Goal: Task Accomplishment & Management: Use online tool/utility

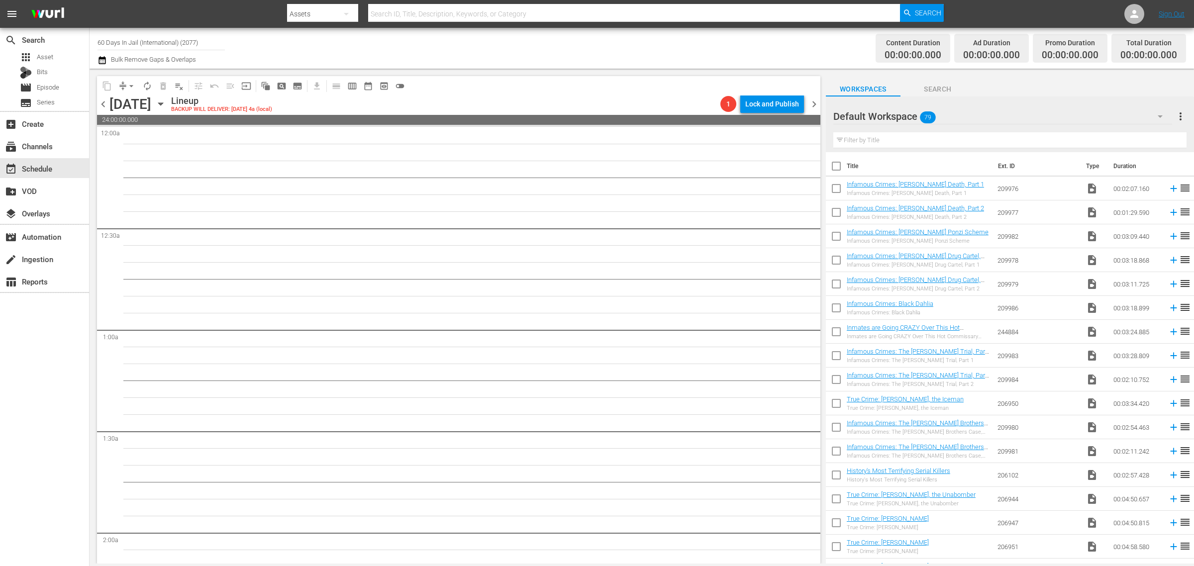
click at [636, 47] on div "Channel Title 60 Days In Jail (International) (2077) Bulk Remove Gaps & Overlaps" at bounding box center [395, 48] width 594 height 36
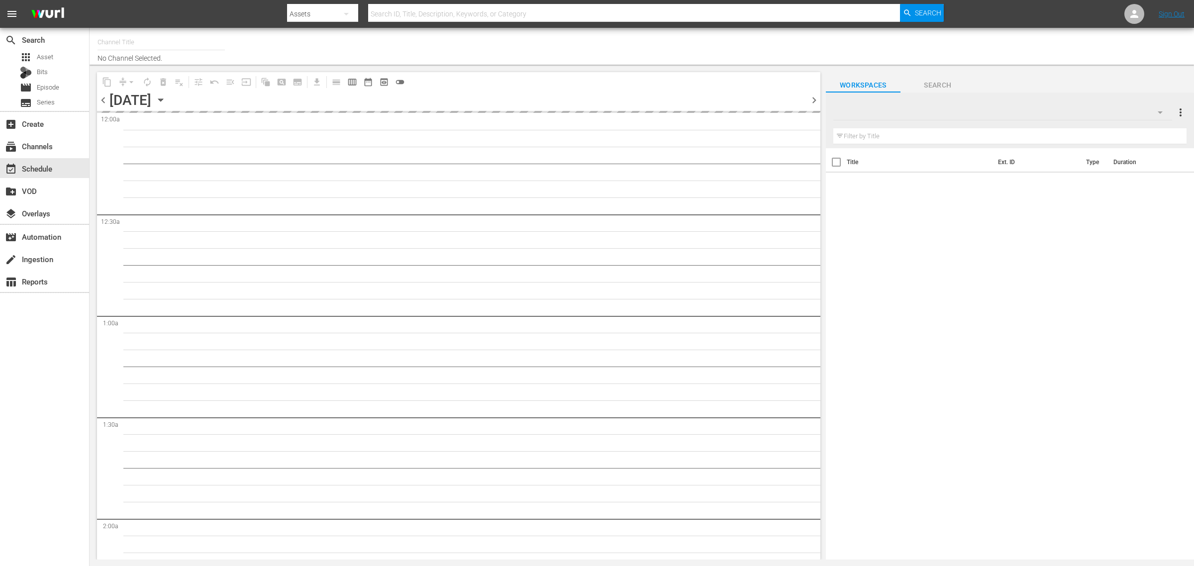
type input "60 Days In Jail (International) (2077)"
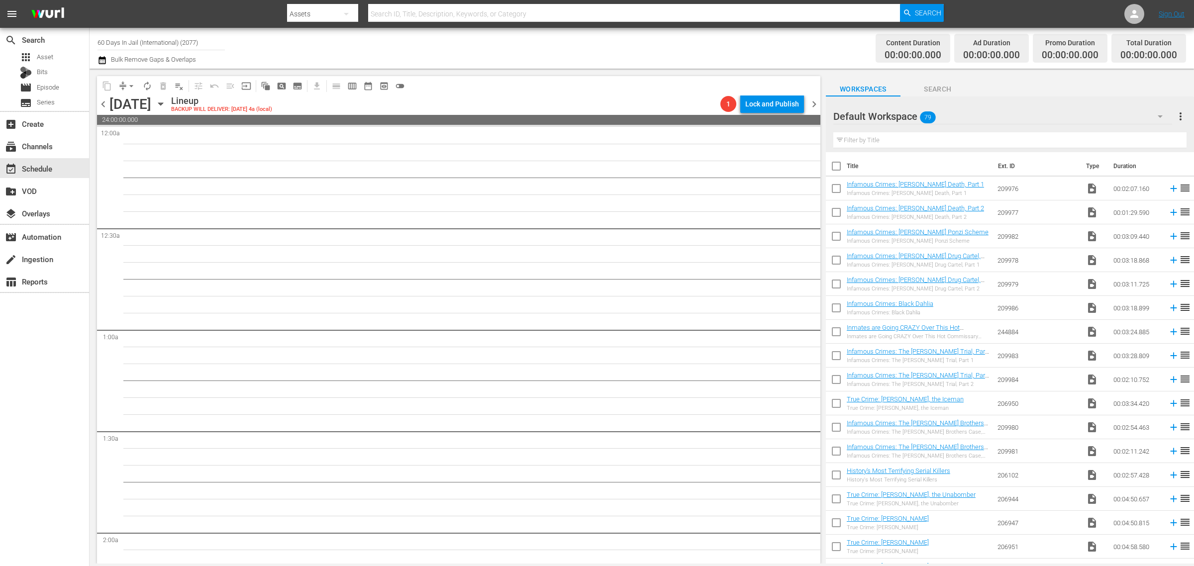
click at [621, 45] on div "Channel Title 60 Days In Jail (International) (2077) Bulk Remove Gaps & Overlaps" at bounding box center [395, 48] width 594 height 36
click at [596, 51] on div "Channel Title 60 Days In Jail (International) (2077) Bulk Remove Gaps & Overlaps" at bounding box center [395, 48] width 594 height 36
click at [603, 48] on div "Channel Title 60 Days In Jail (International) (2077) Bulk Remove Gaps & Overlaps" at bounding box center [395, 48] width 594 height 36
click at [671, 43] on div "Channel Title 60 Days In Jail (International) (2077) Bulk Remove Gaps & Overlaps" at bounding box center [395, 48] width 594 height 36
drag, startPoint x: 219, startPoint y: 41, endPoint x: -102, endPoint y: 30, distance: 320.6
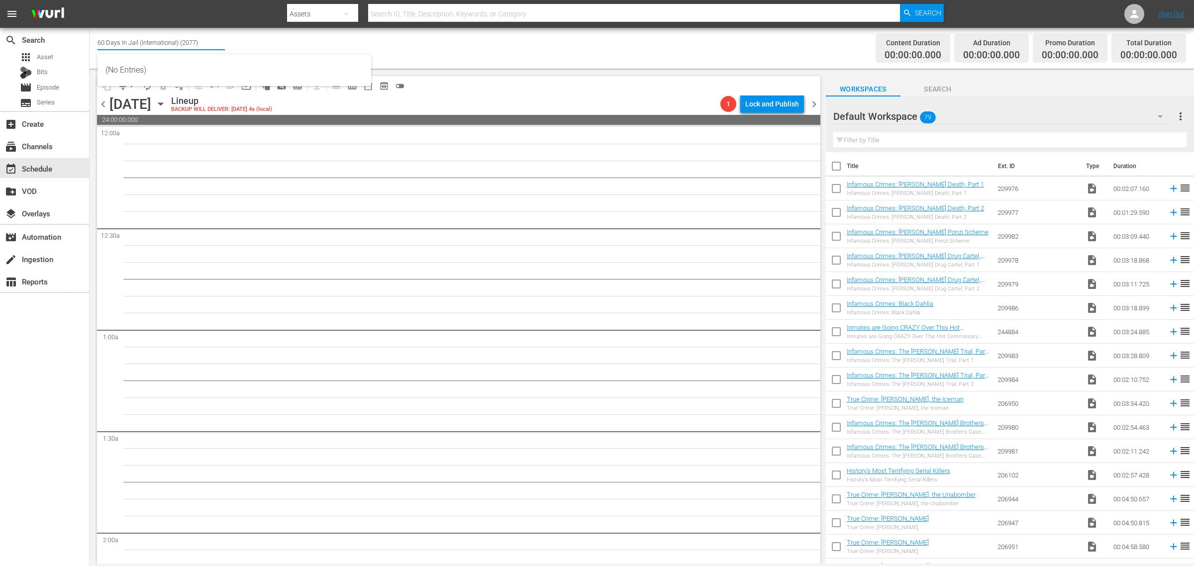
click at [0, 30] on html "menu Search By Assets Search ID, Title, Description, Keywords, or Category Sear…" at bounding box center [597, 283] width 1194 height 566
click at [230, 67] on div "Movie Favorites by Lifetime (999 - aenetworks_holidaymoviefavorites_1)" at bounding box center [234, 70] width 258 height 24
type input "Movie Favorites by Lifetime (999 - aenetworks_holidaymoviefavorites_1)"
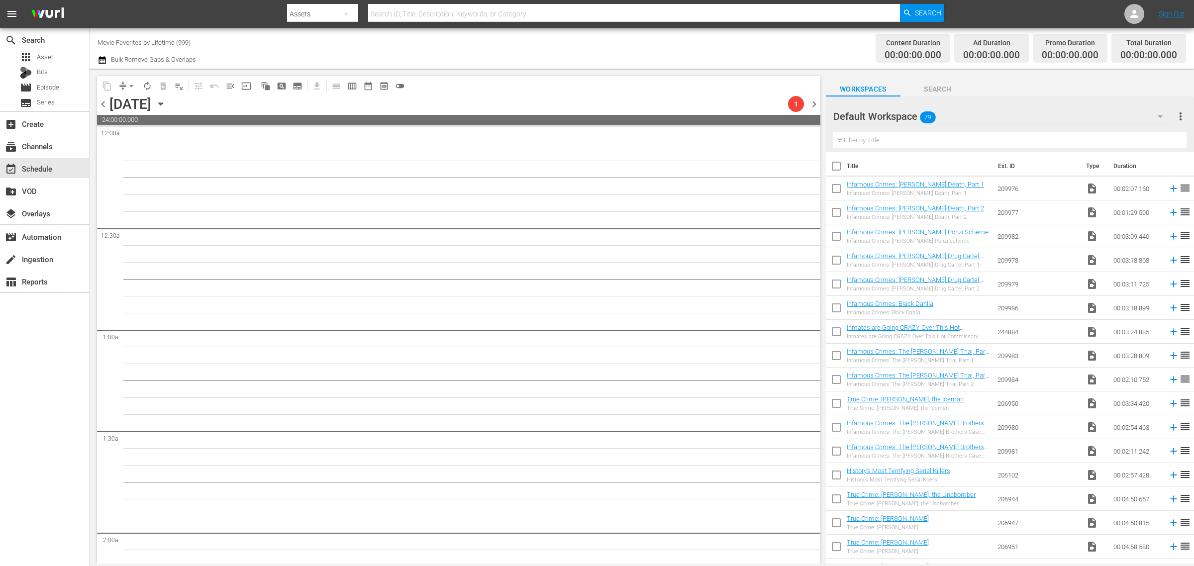
click at [705, 41] on div "Content Duration 00:00:00.000 Ad Duration 00:00:00.000 Promo Duration 00:00:00.…" at bounding box center [938, 48] width 495 height 36
click at [166, 101] on icon "button" at bounding box center [160, 104] width 11 height 11
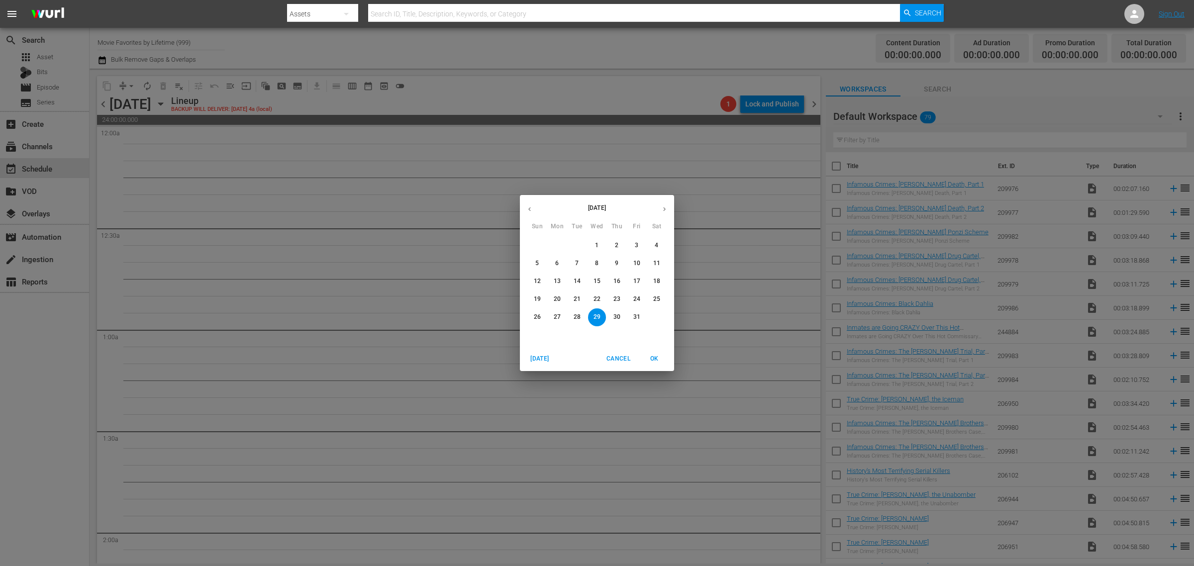
click at [536, 205] on button "button" at bounding box center [529, 209] width 19 height 19
click at [558, 317] on p "29" at bounding box center [557, 317] width 7 height 8
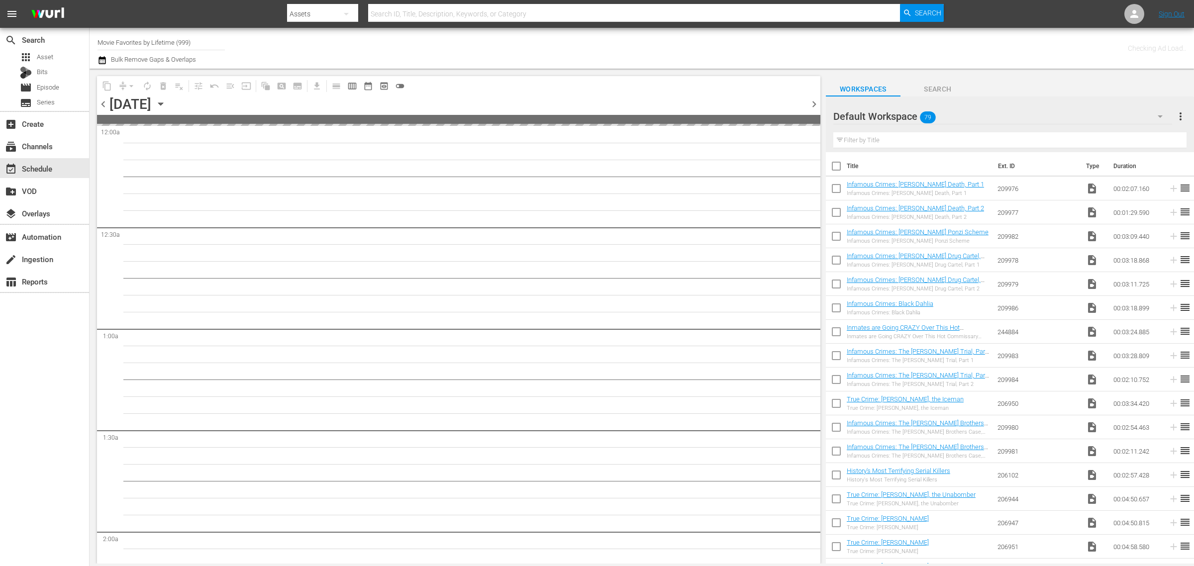
click at [581, 49] on div "Channel Title Movie Favorites by Lifetime (999) Bulk Remove Gaps & Overlaps" at bounding box center [395, 48] width 594 height 36
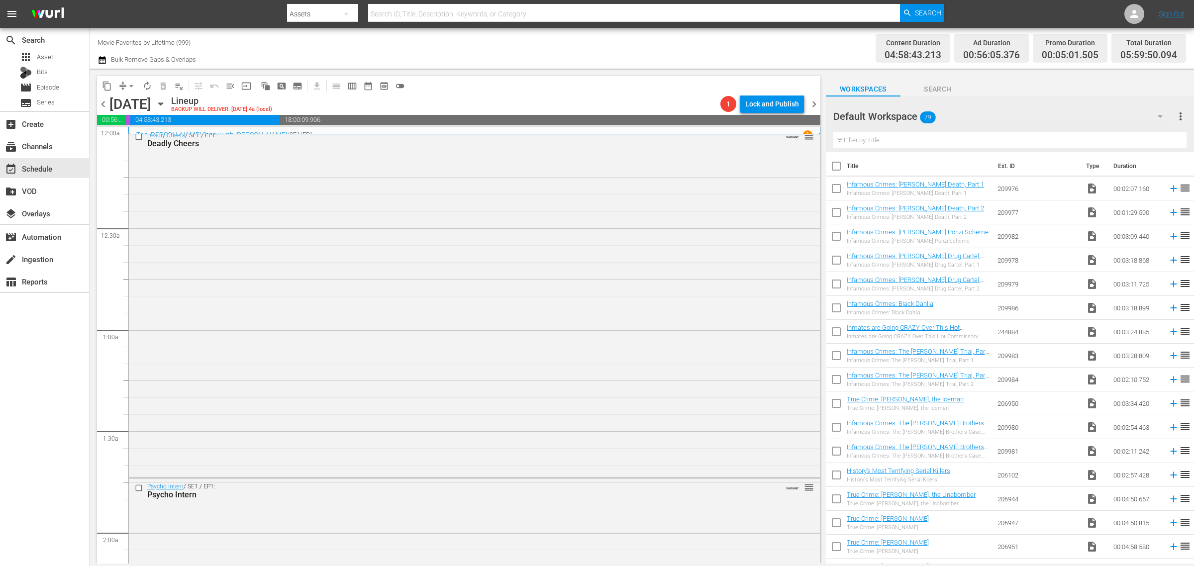
click at [646, 45] on div "Channel Title Movie Favorites by Lifetime (999) Bulk Remove Gaps & Overlaps" at bounding box center [395, 48] width 594 height 36
click at [322, 272] on div "Deadly Cheers / SE1 / EP1: Deadly Cheers VARIANT reorder" at bounding box center [474, 301] width 691 height 348
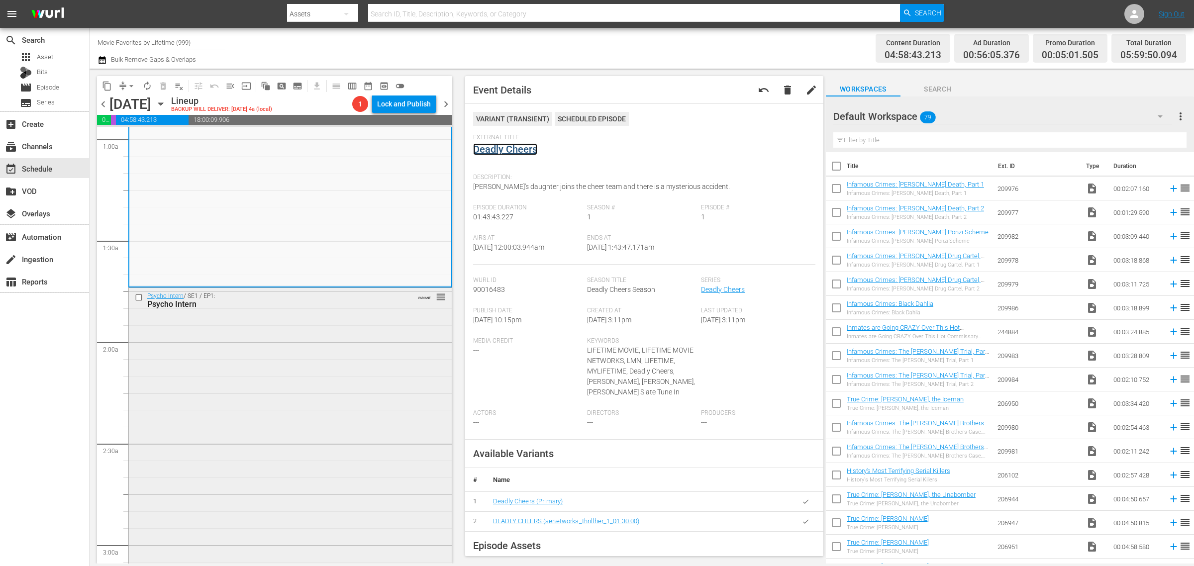
scroll to position [311, 0]
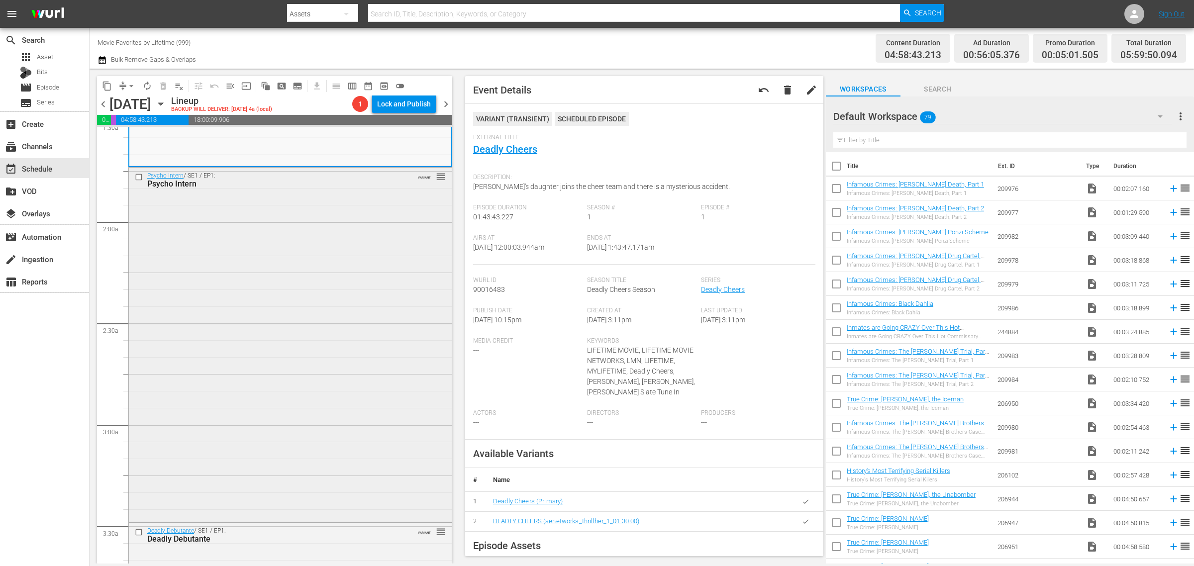
click at [312, 308] on div "Psycho Intern / SE1 / EP1: Psycho Intern VARIANT reorder" at bounding box center [290, 344] width 323 height 352
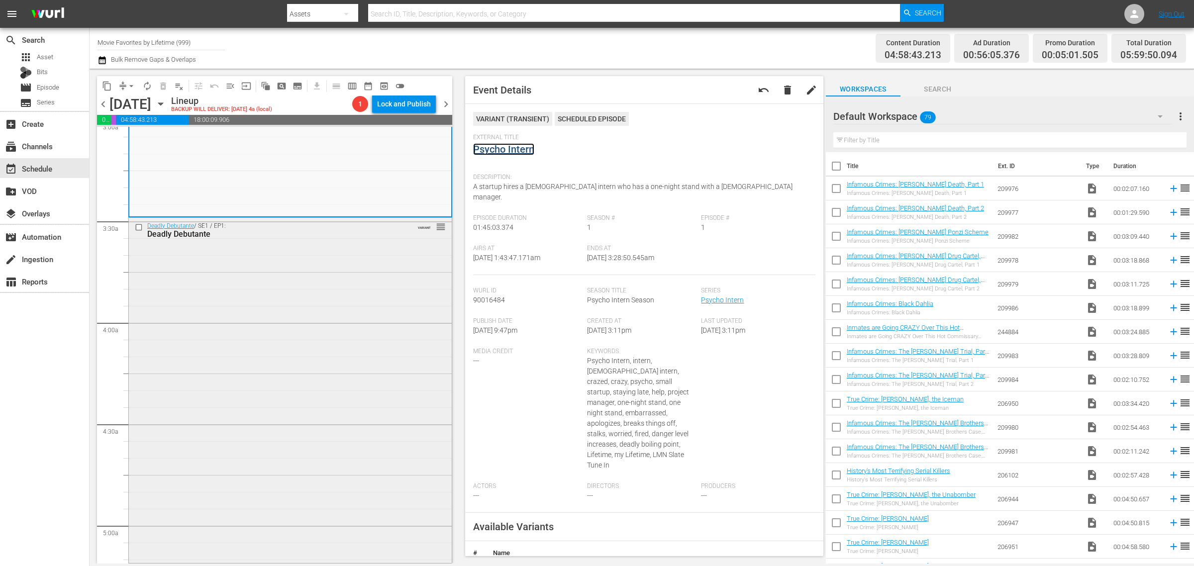
scroll to position [684, 0]
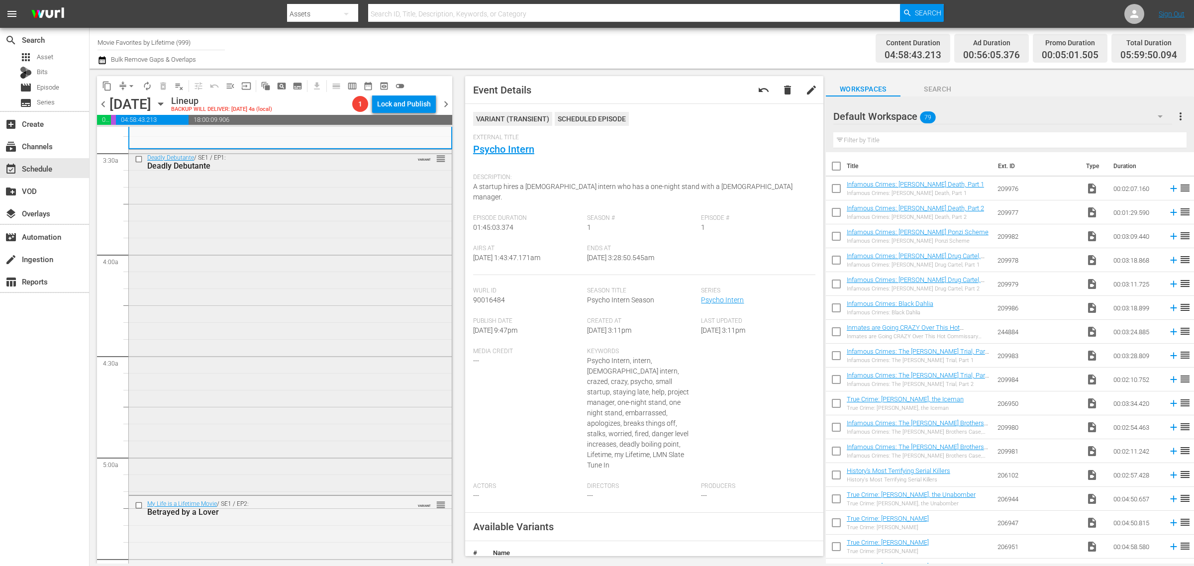
click at [308, 282] on div "Deadly Debutante / SE1 / EP1: Deadly Debutante VARIANT reorder" at bounding box center [290, 321] width 323 height 343
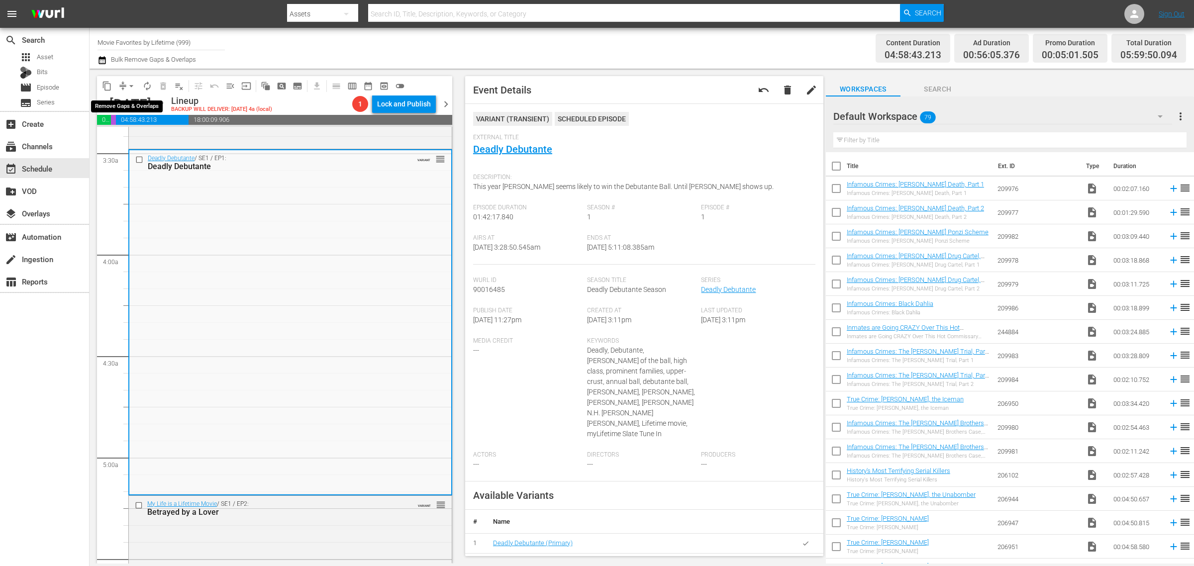
click at [132, 84] on span "arrow_drop_down" at bounding box center [131, 86] width 10 height 10
click at [136, 99] on li "Align to Midnight" at bounding box center [132, 106] width 104 height 16
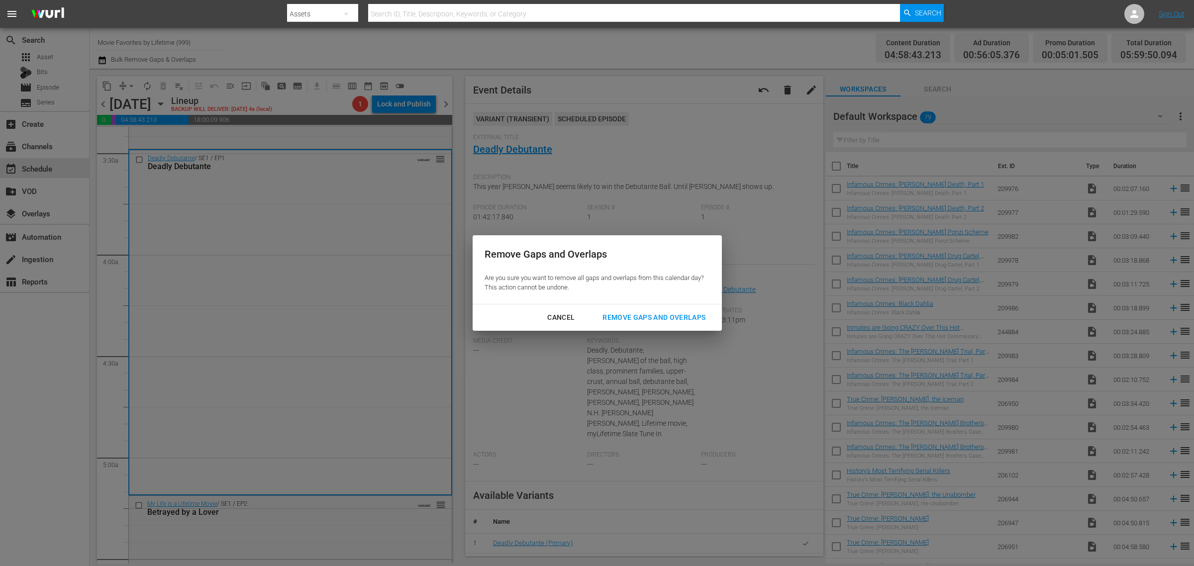
click at [635, 316] on div "Remove Gaps and Overlaps" at bounding box center [654, 317] width 119 height 12
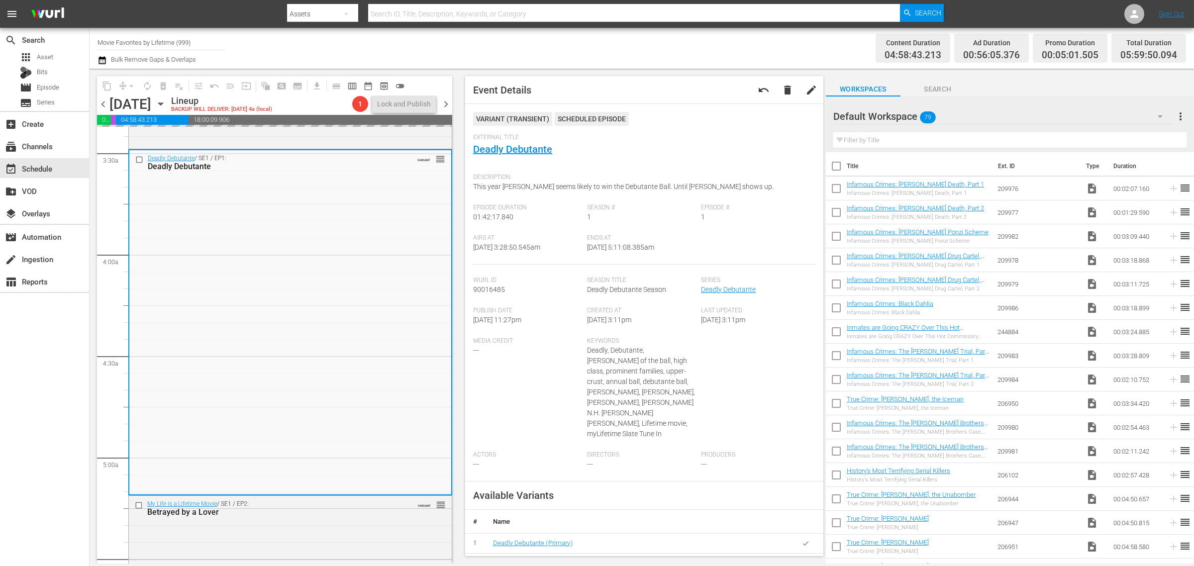
click at [591, 54] on div "Channel Title Movie Favorites by Lifetime (999) Bulk Remove Gaps & Overlaps" at bounding box center [395, 48] width 594 height 36
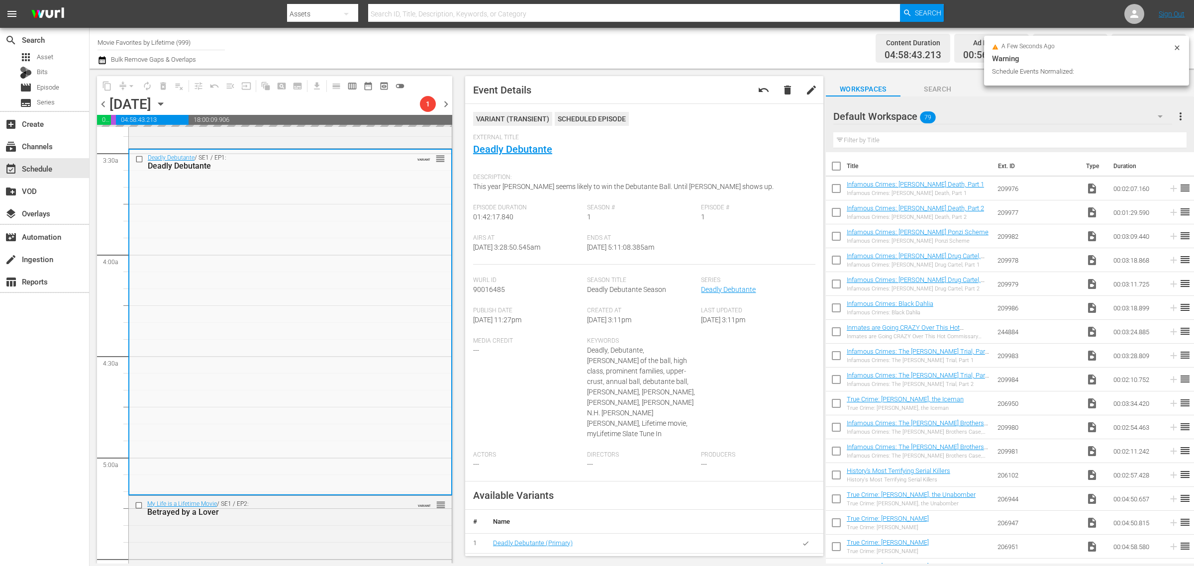
click at [718, 45] on div "Content Duration 04:58:43.213 Ad Duration 00:56:05.376 Promo Duration 00:05:01.…" at bounding box center [938, 48] width 495 height 36
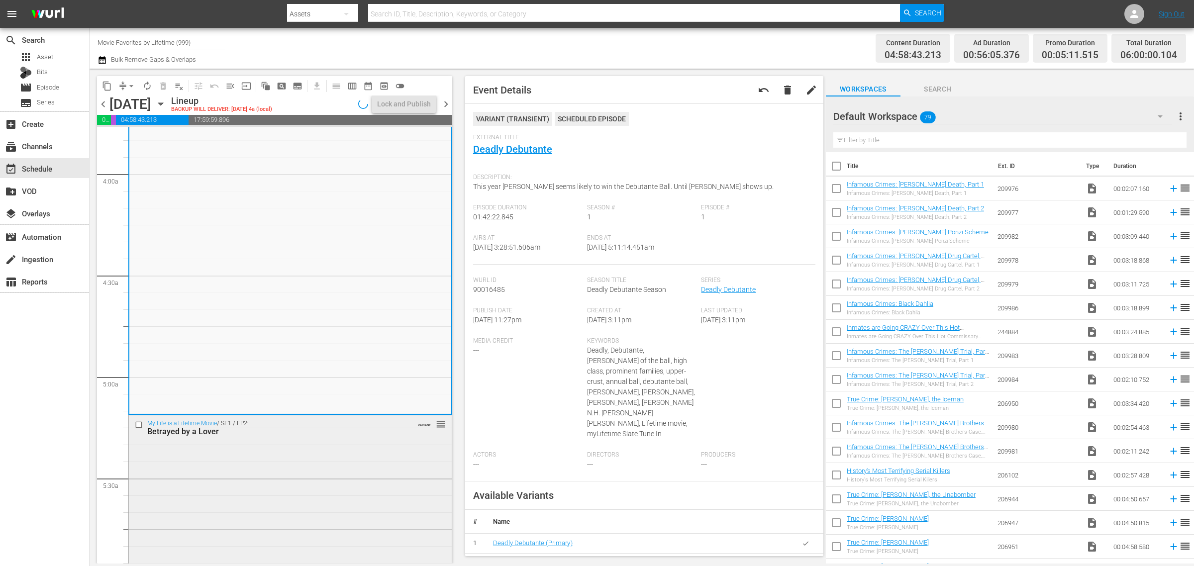
scroll to position [995, 0]
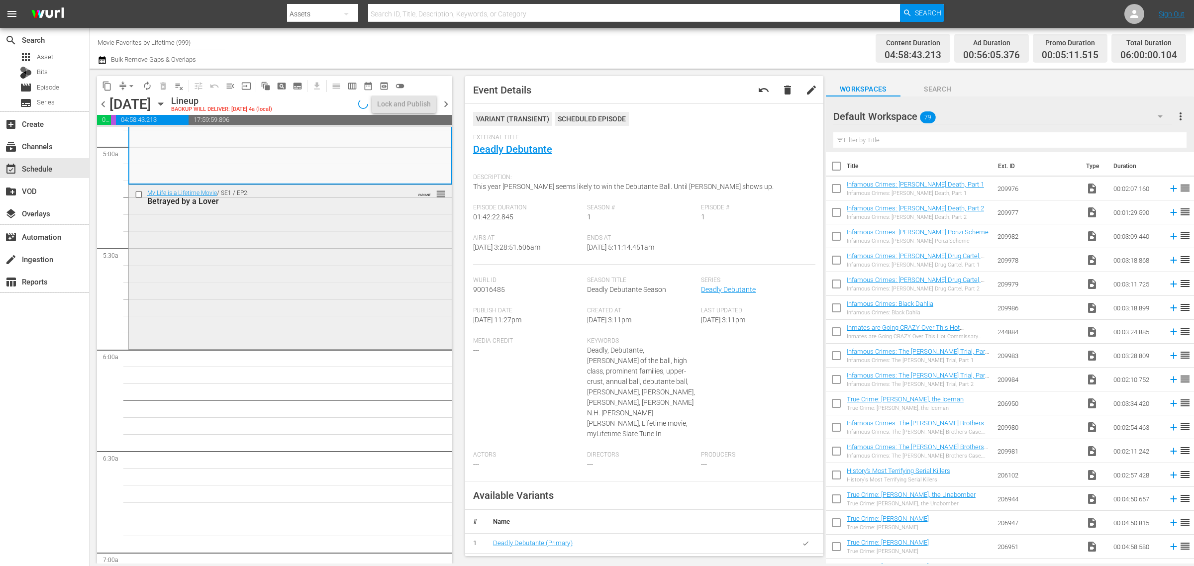
click at [263, 266] on div "My Life is a Lifetime Movie / SE1 / EP2: Betrayed by a Lover VARIANT reorder" at bounding box center [290, 266] width 323 height 162
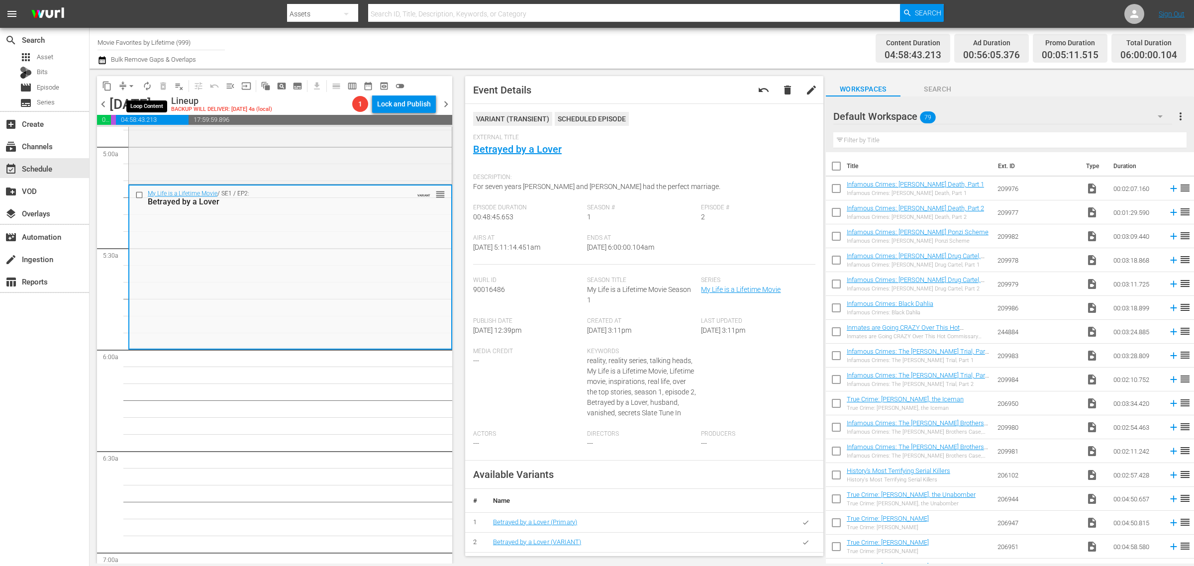
click at [148, 86] on span "autorenew_outlined" at bounding box center [147, 86] width 10 height 10
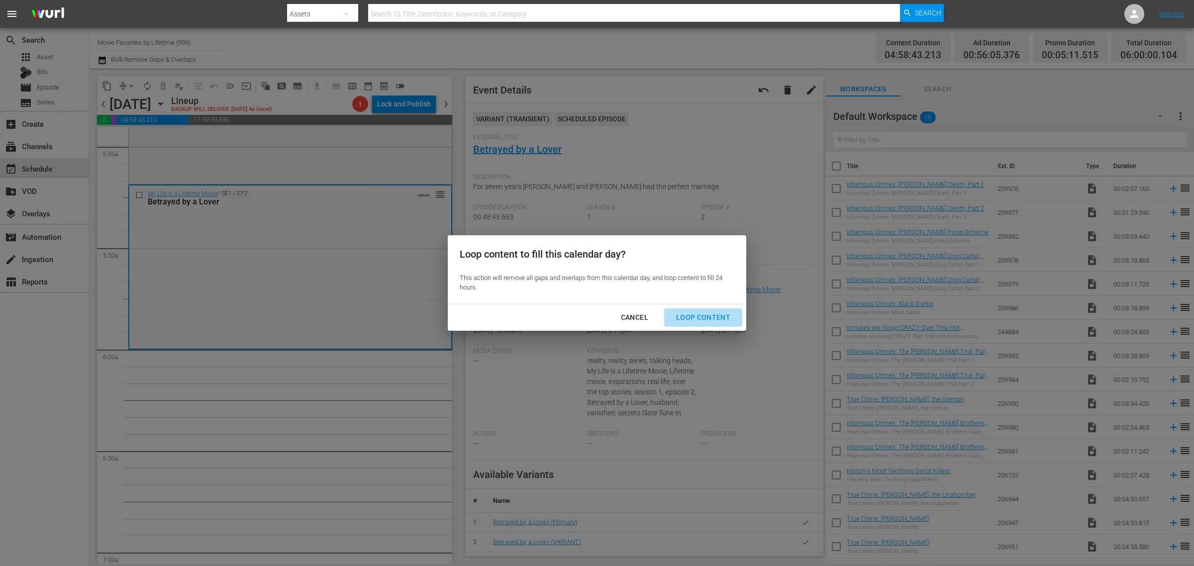
click at [693, 319] on div "Loop Content" at bounding box center [703, 317] width 70 height 12
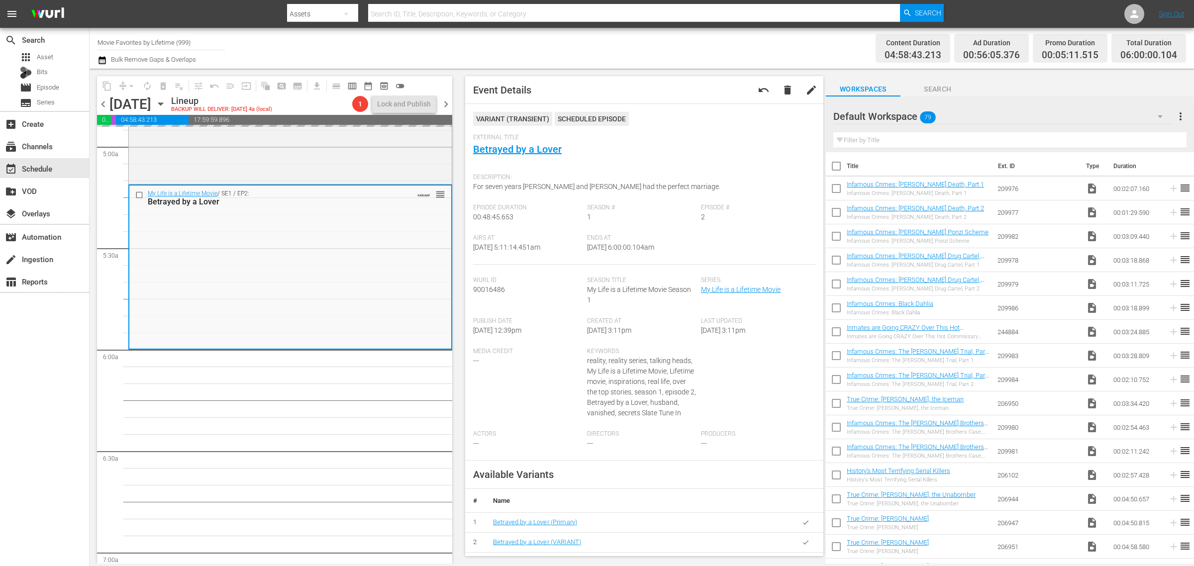
click at [637, 53] on div "Channel Title Movie Favorites by Lifetime (999) Bulk Remove Gaps & Overlaps" at bounding box center [395, 48] width 594 height 36
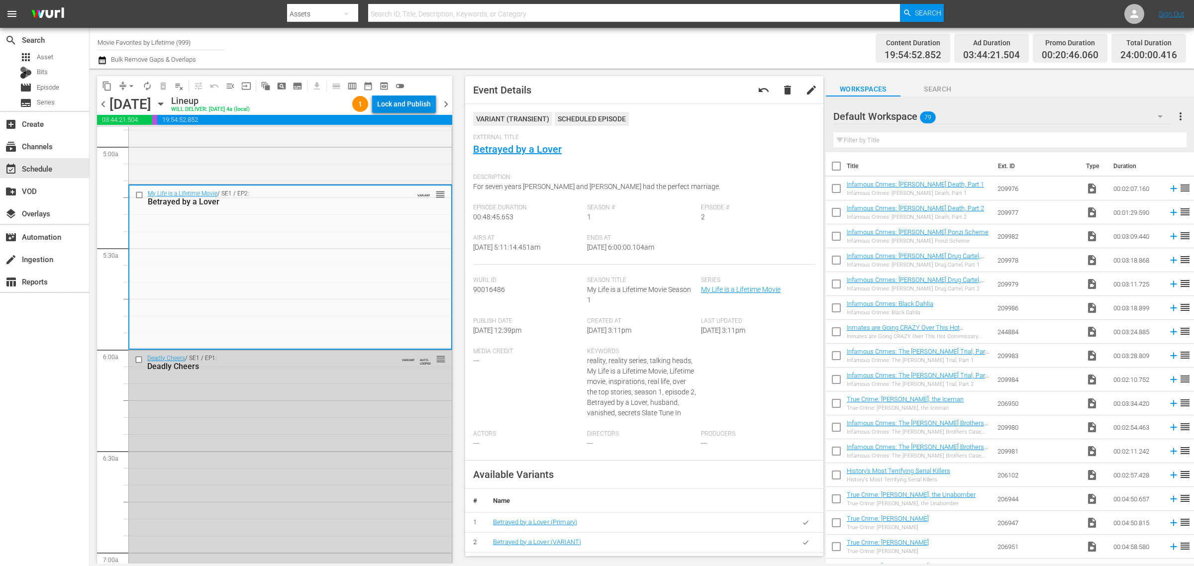
click at [392, 108] on div "Lock and Publish" at bounding box center [404, 104] width 54 height 18
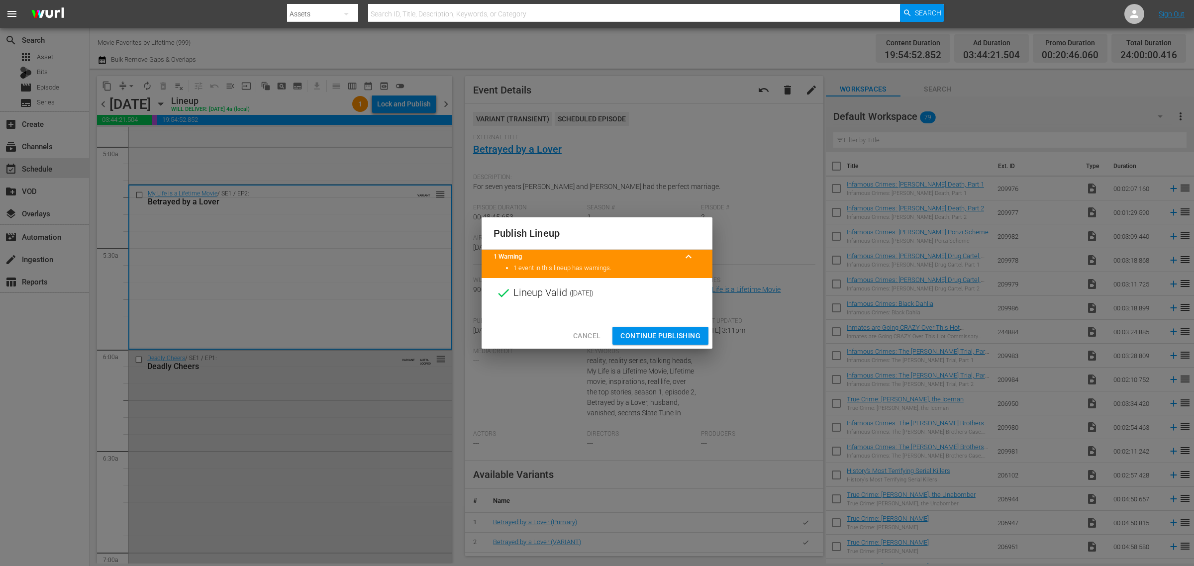
click at [653, 337] on span "Continue Publishing" at bounding box center [660, 336] width 80 height 12
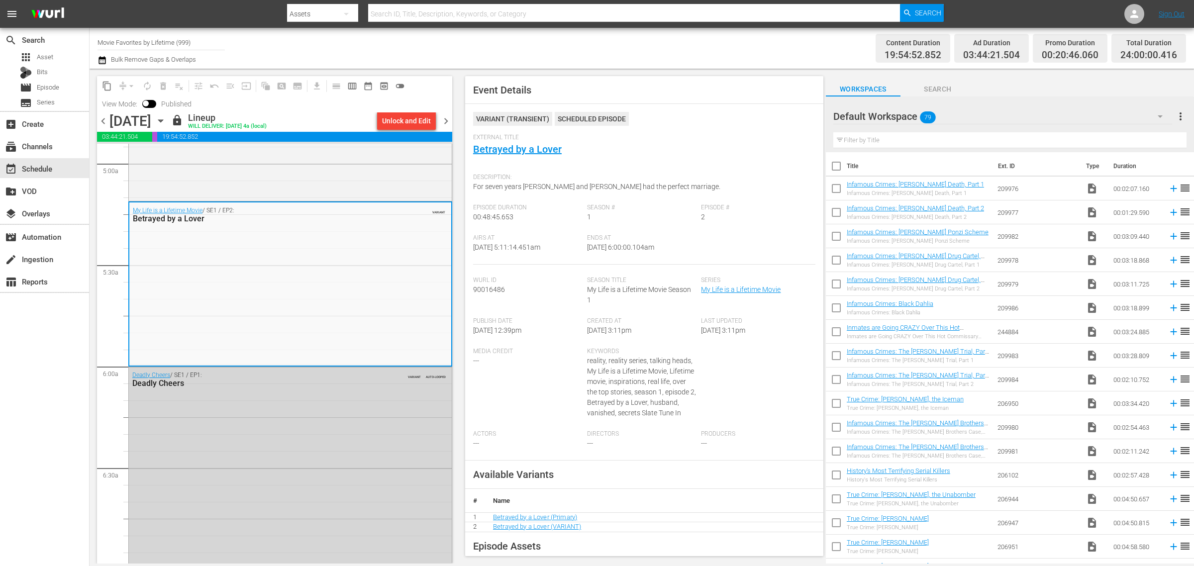
click at [605, 48] on div "Channel Title Movie Favorites by Lifetime (999) Bulk Remove Gaps & Overlaps" at bounding box center [395, 48] width 594 height 36
click at [103, 116] on span "chevron_left" at bounding box center [103, 121] width 12 height 12
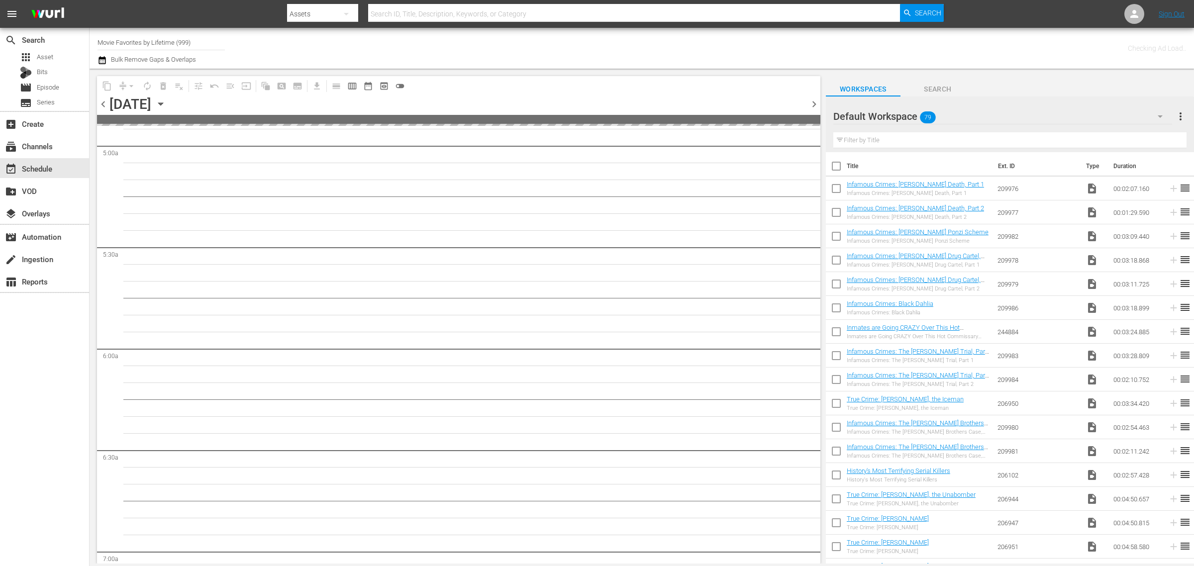
scroll to position [1045, 0]
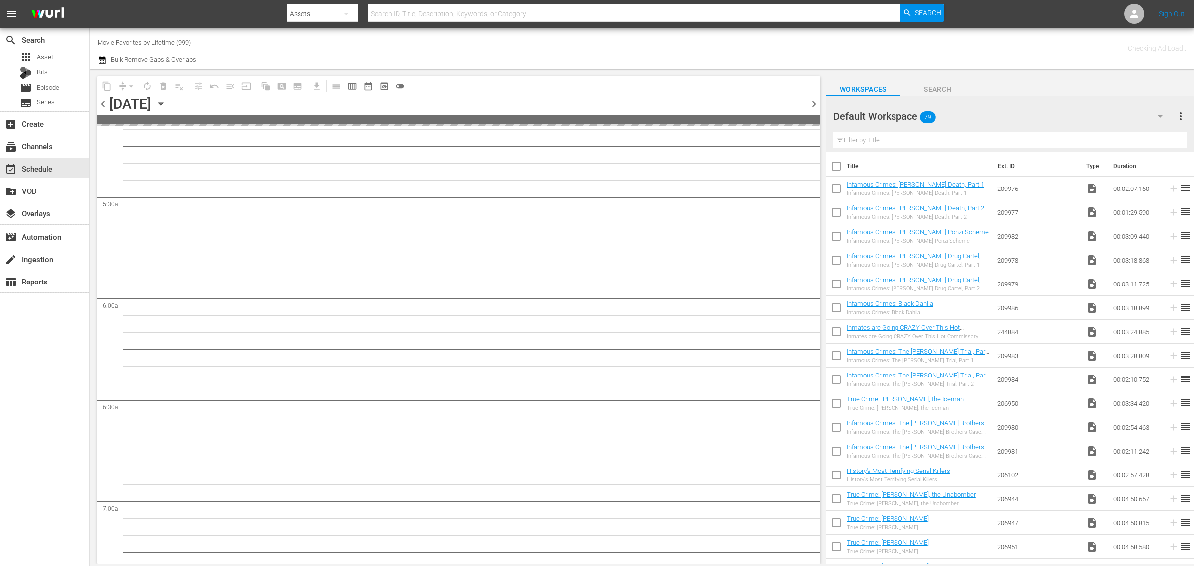
click at [506, 45] on div "Channel Title Movie Favorites by Lifetime (999) Bulk Remove Gaps & Overlaps" at bounding box center [395, 48] width 594 height 36
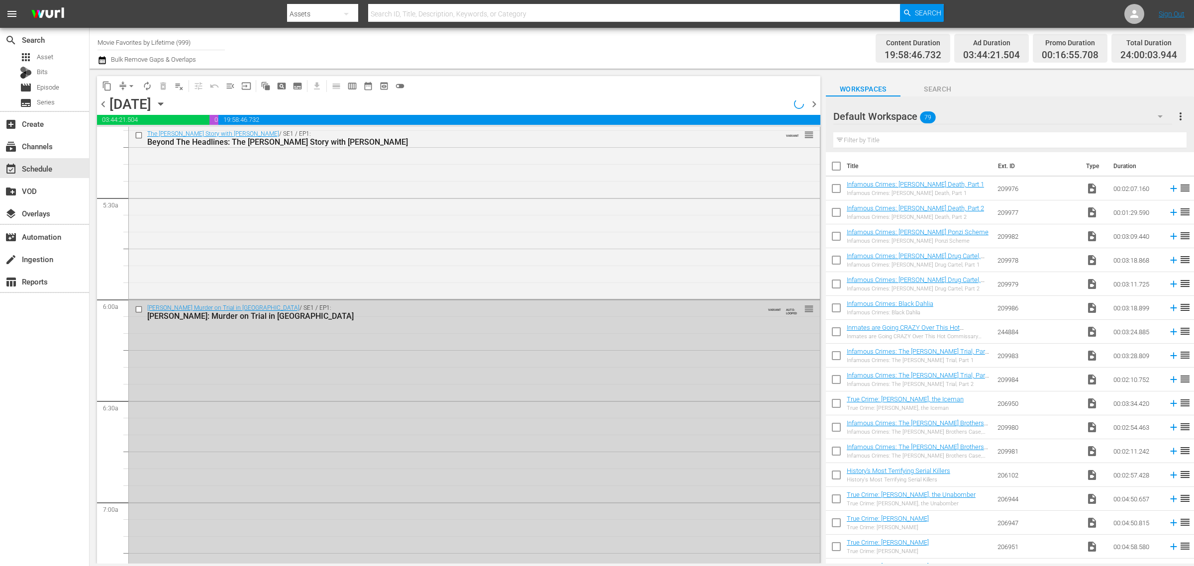
scroll to position [1012, 0]
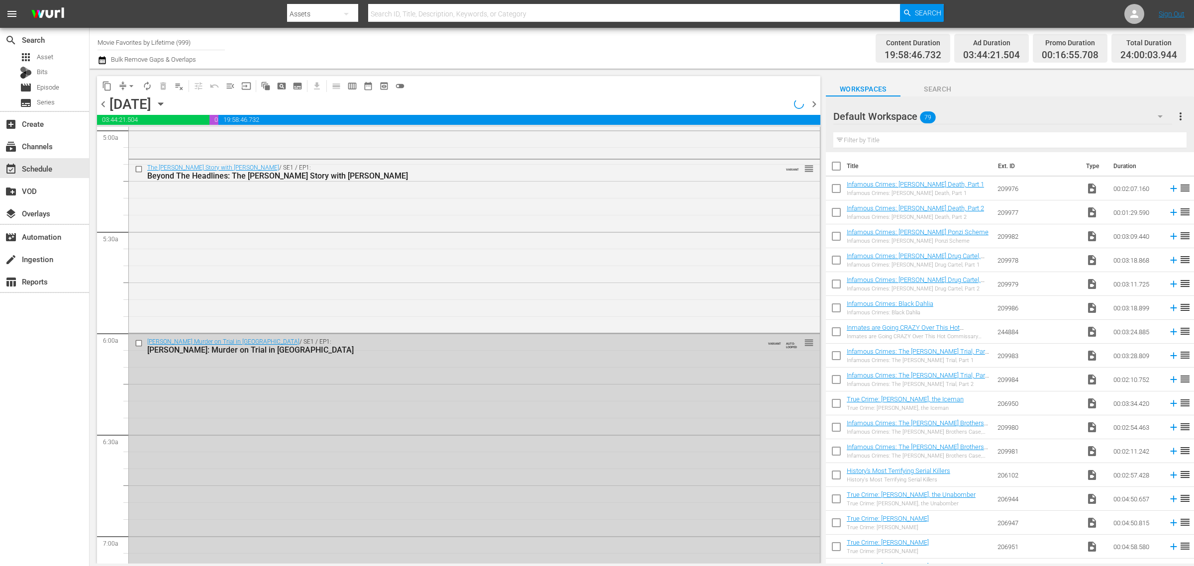
click at [104, 106] on span "chevron_left" at bounding box center [103, 104] width 12 height 12
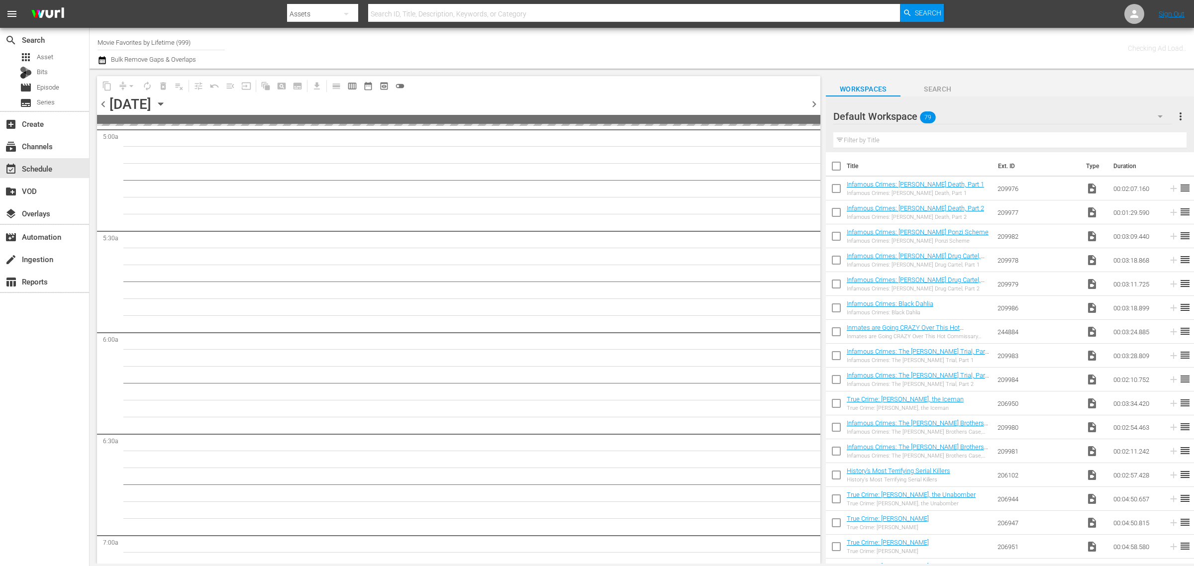
scroll to position [1045, 0]
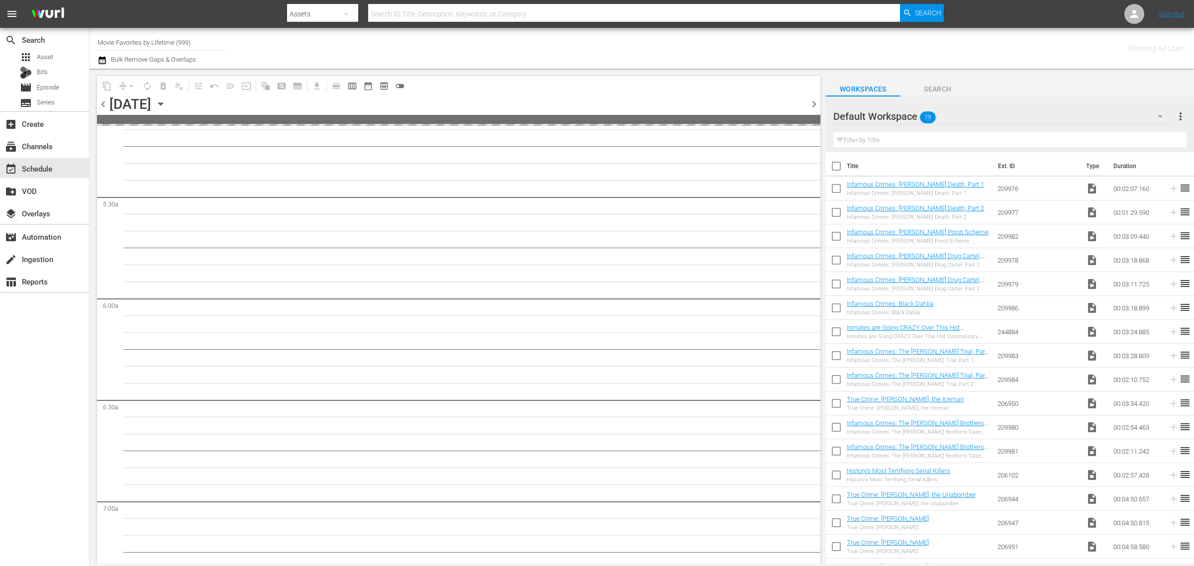
click at [474, 38] on div "Channel Title Movie Favorites by Lifetime (999) Bulk Remove Gaps & Overlaps" at bounding box center [395, 48] width 594 height 36
click at [814, 103] on span "chevron_right" at bounding box center [814, 104] width 12 height 12
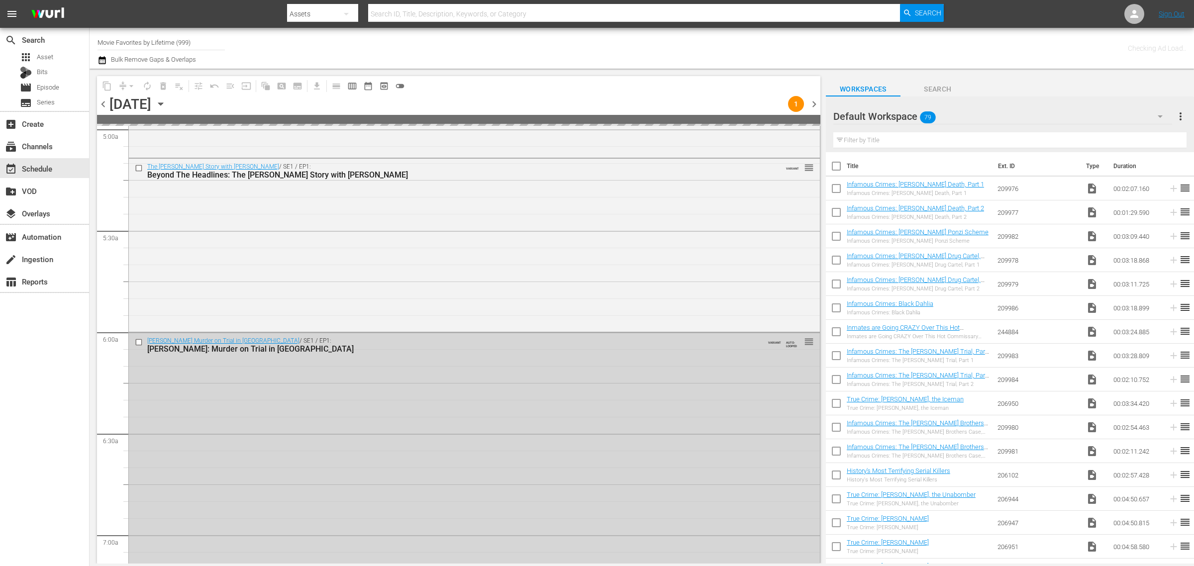
click at [814, 103] on span "chevron_right" at bounding box center [814, 104] width 12 height 12
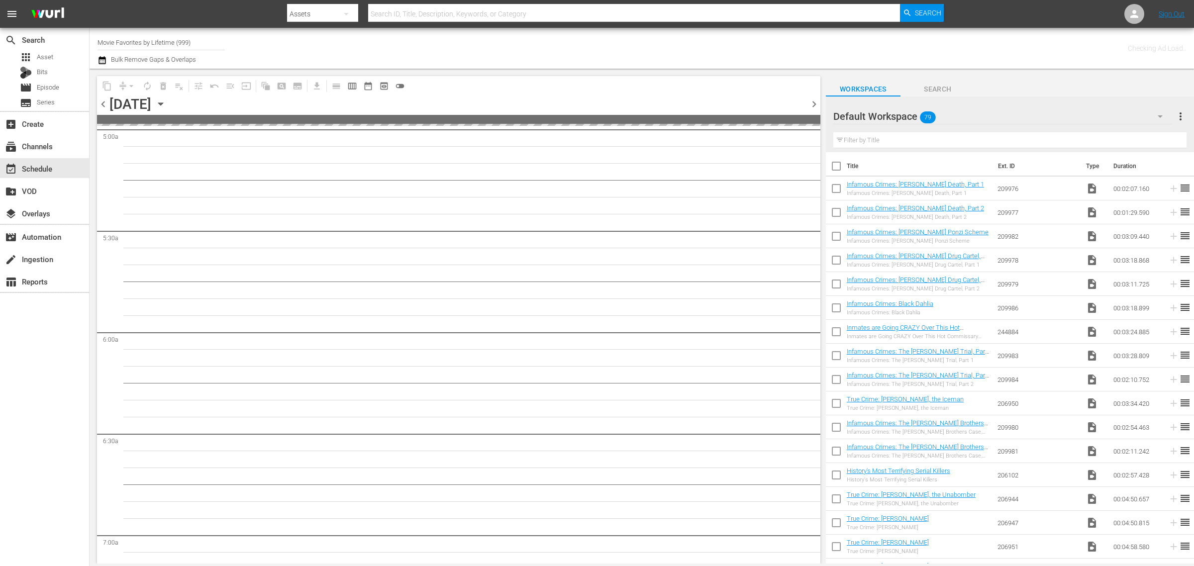
scroll to position [1045, 0]
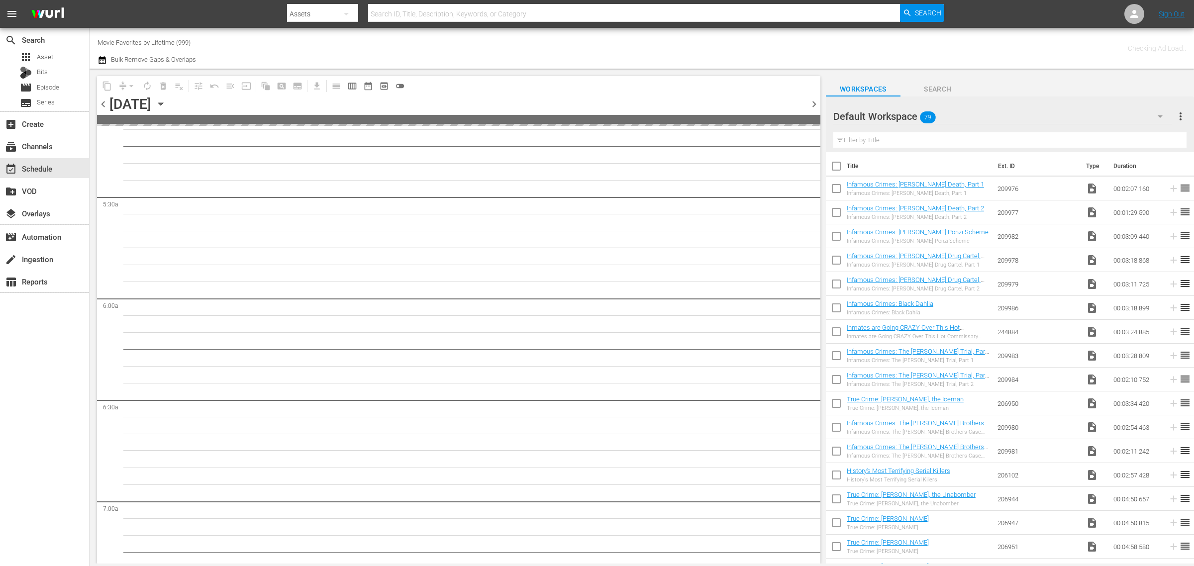
click at [586, 45] on div "Channel Title Movie Favorites by Lifetime (999) Bulk Remove Gaps & Overlaps" at bounding box center [395, 48] width 594 height 36
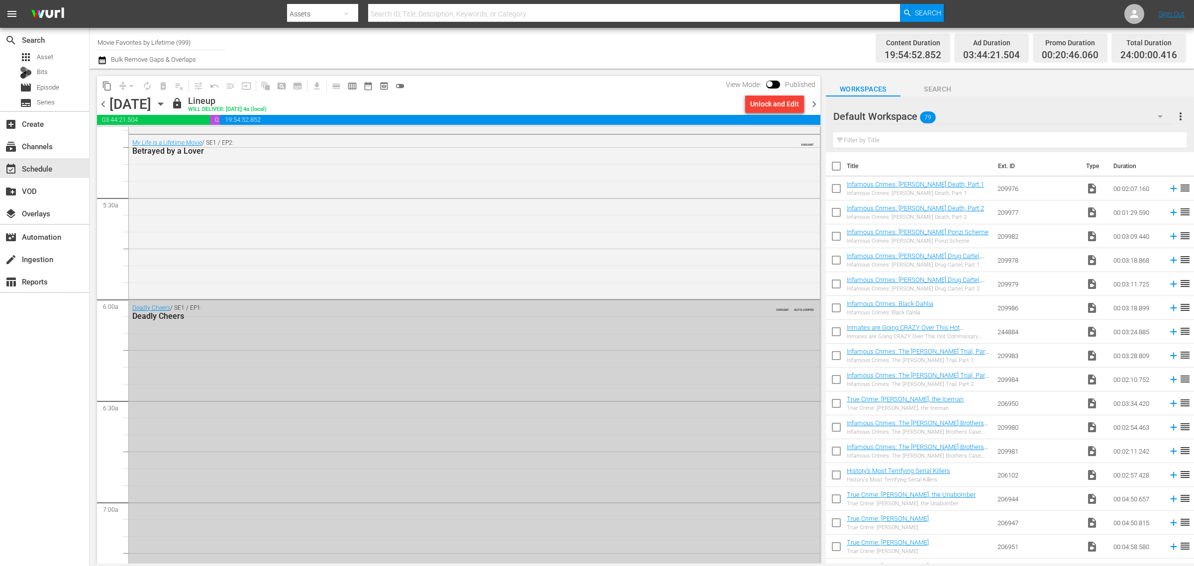
scroll to position [995, 0]
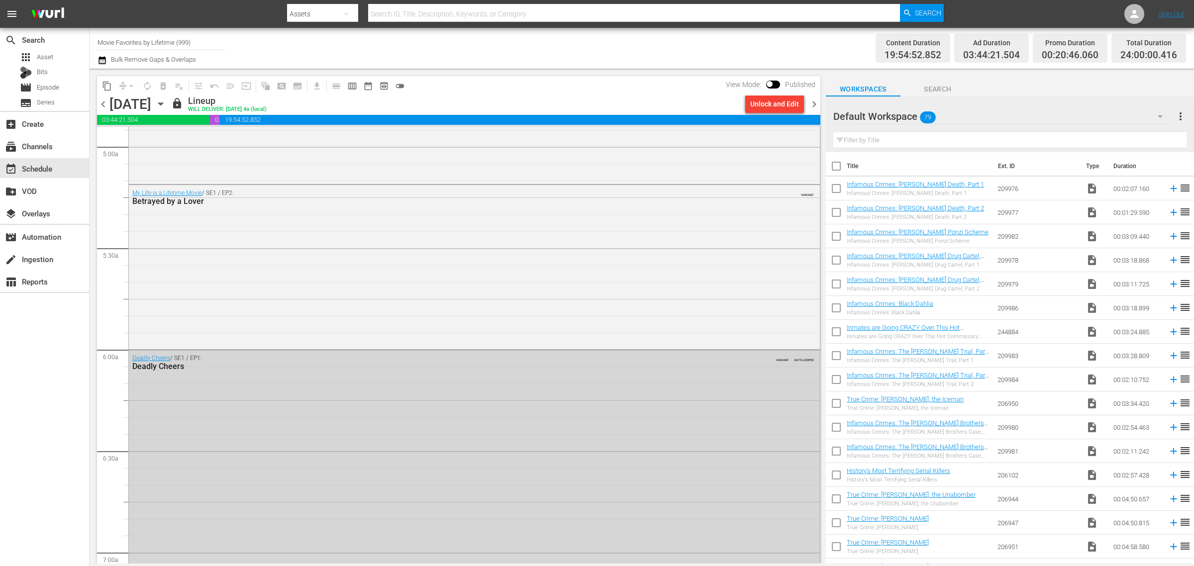
click at [622, 44] on div "Channel Title Movie Favorites by Lifetime (999) Bulk Remove Gaps & Overlaps" at bounding box center [395, 48] width 594 height 36
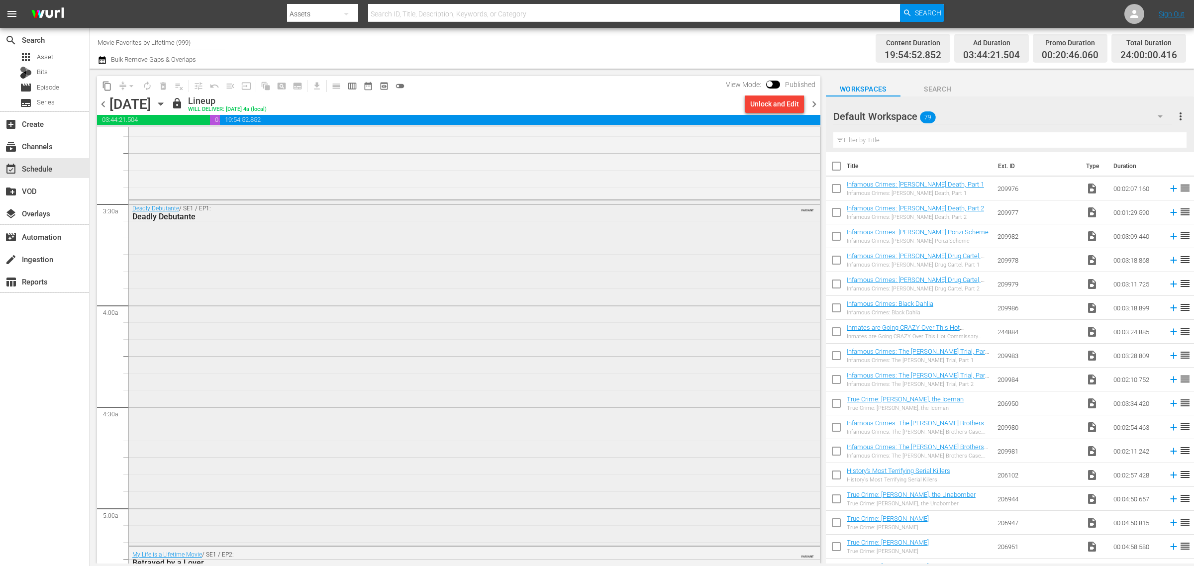
scroll to position [622, 0]
click at [817, 103] on span "chevron_right" at bounding box center [814, 104] width 12 height 12
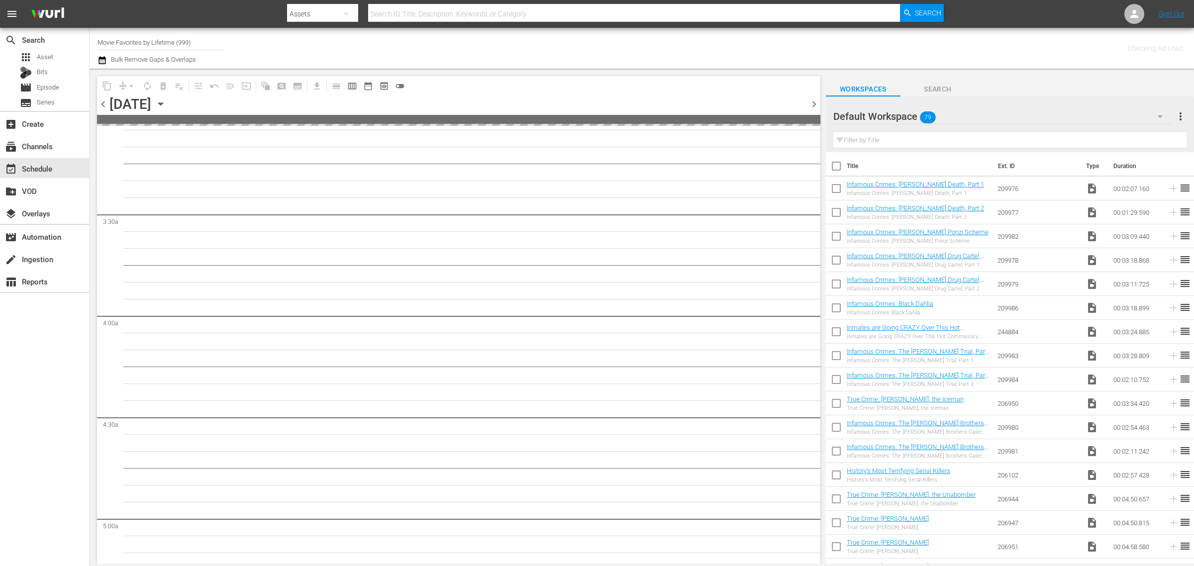
scroll to position [655, 0]
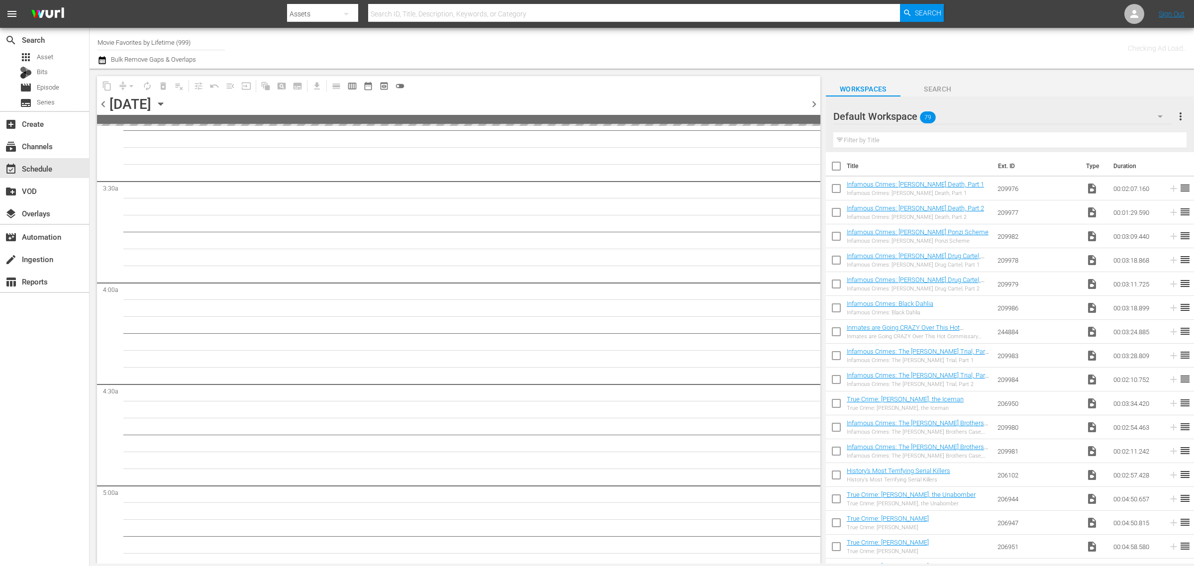
click at [523, 50] on div "Channel Title Movie Favorites by Lifetime (999) Bulk Remove Gaps & Overlaps" at bounding box center [395, 48] width 594 height 36
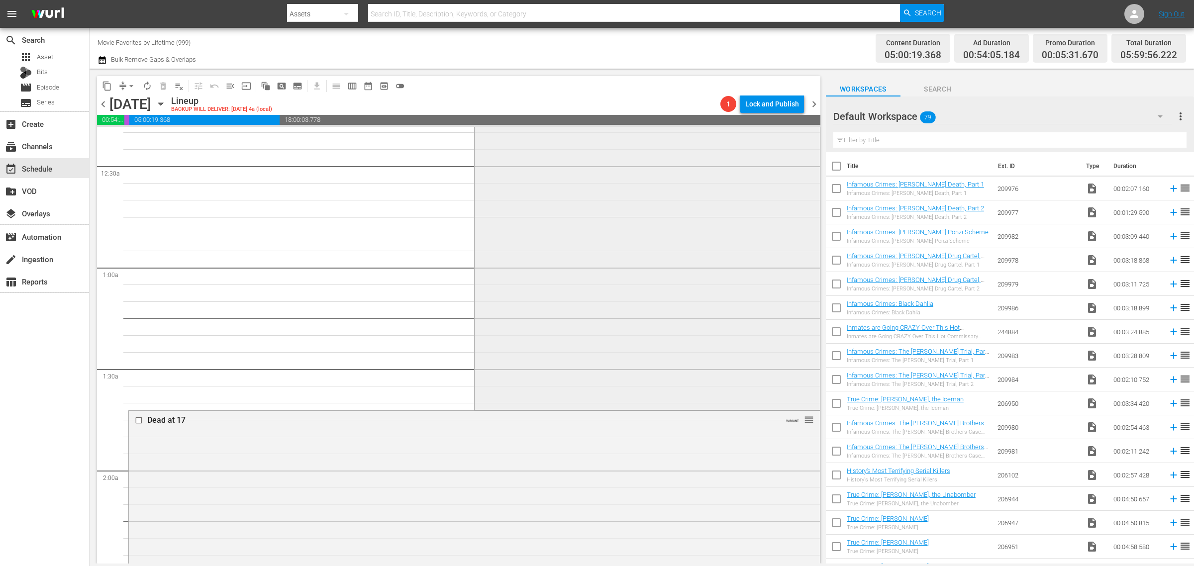
scroll to position [0, 0]
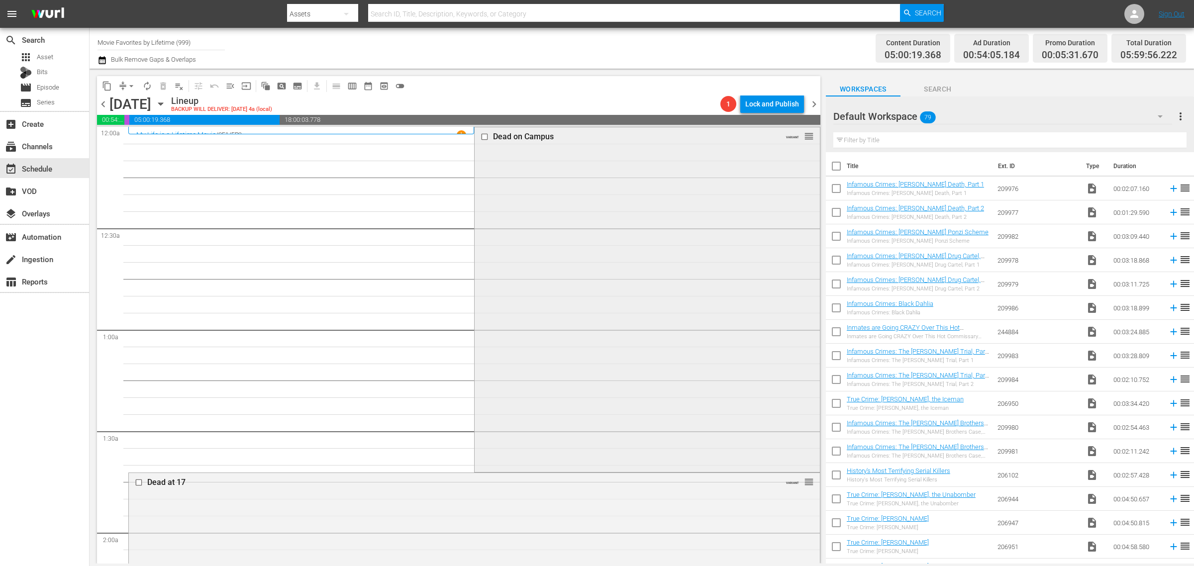
click at [543, 260] on div "Dead on Campus VARIANT reorder" at bounding box center [647, 298] width 345 height 343
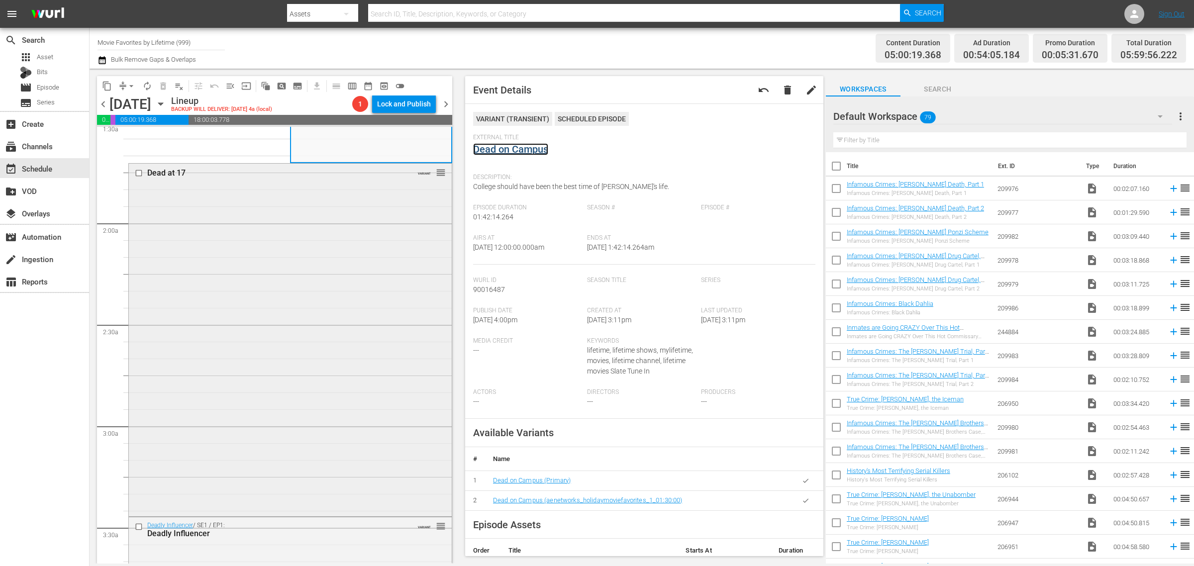
scroll to position [311, 0]
click at [274, 304] on div "Dead at 17 VARIANT reorder" at bounding box center [290, 337] width 323 height 351
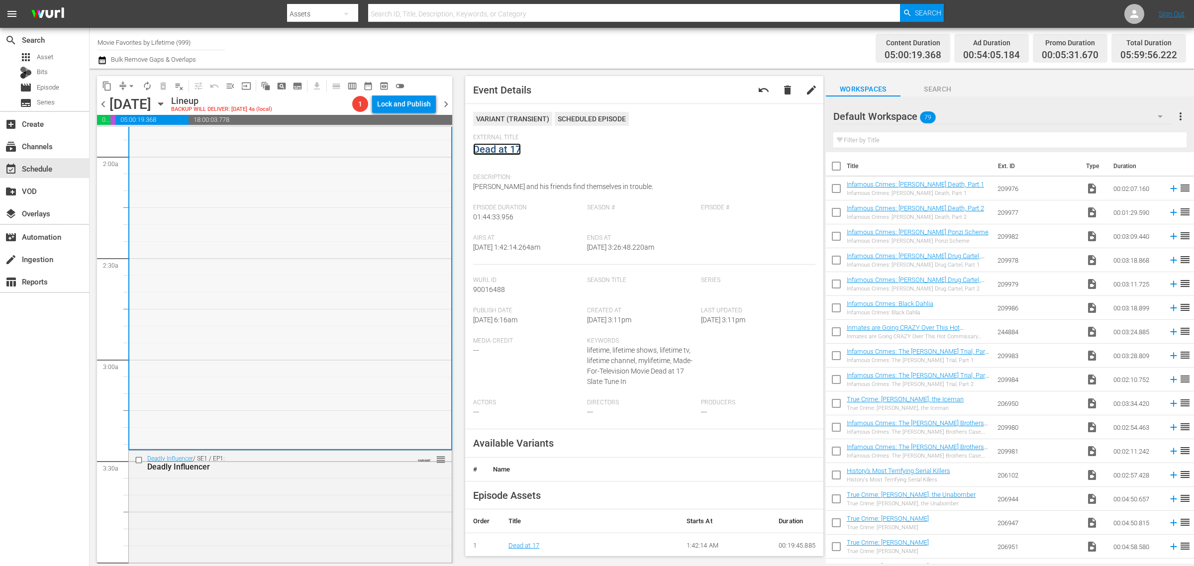
scroll to position [560, 0]
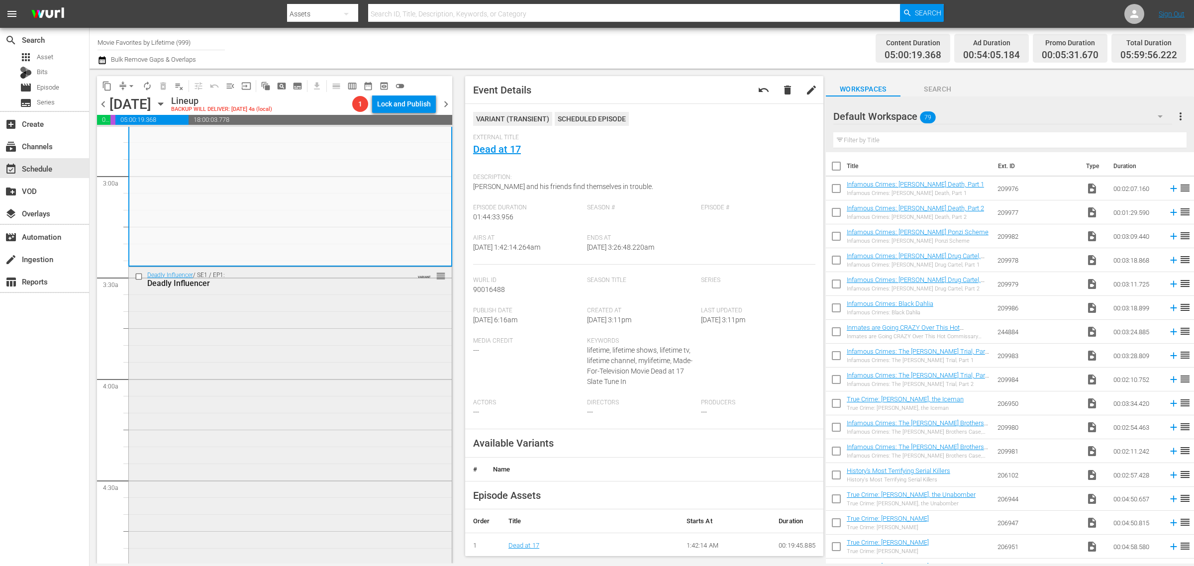
click at [240, 366] on div "Deadly Influencer / SE1 / EP1: Deadly Influencer VARIANT reorder" at bounding box center [290, 439] width 323 height 345
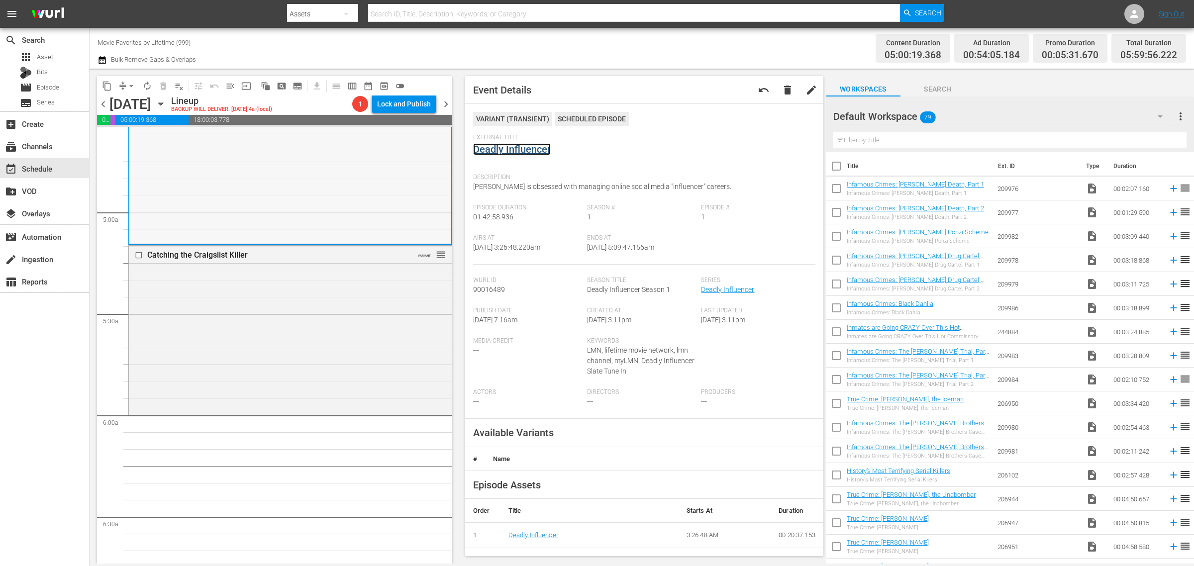
scroll to position [933, 0]
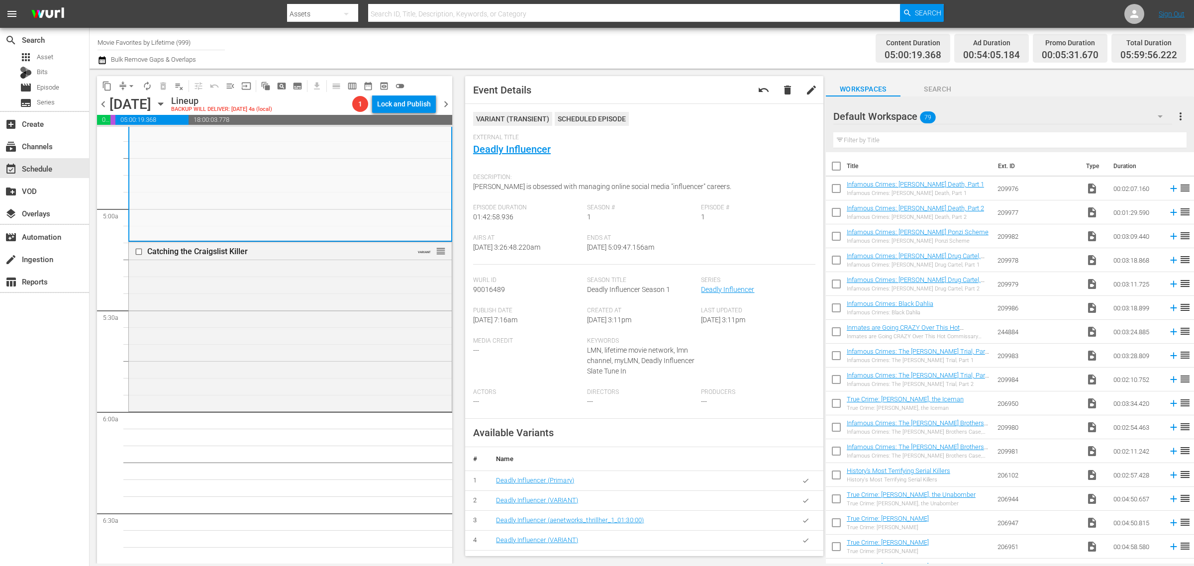
click at [683, 56] on div "Channel Title Movie Favorites by Lifetime (999) Bulk Remove Gaps & Overlaps" at bounding box center [395, 48] width 594 height 36
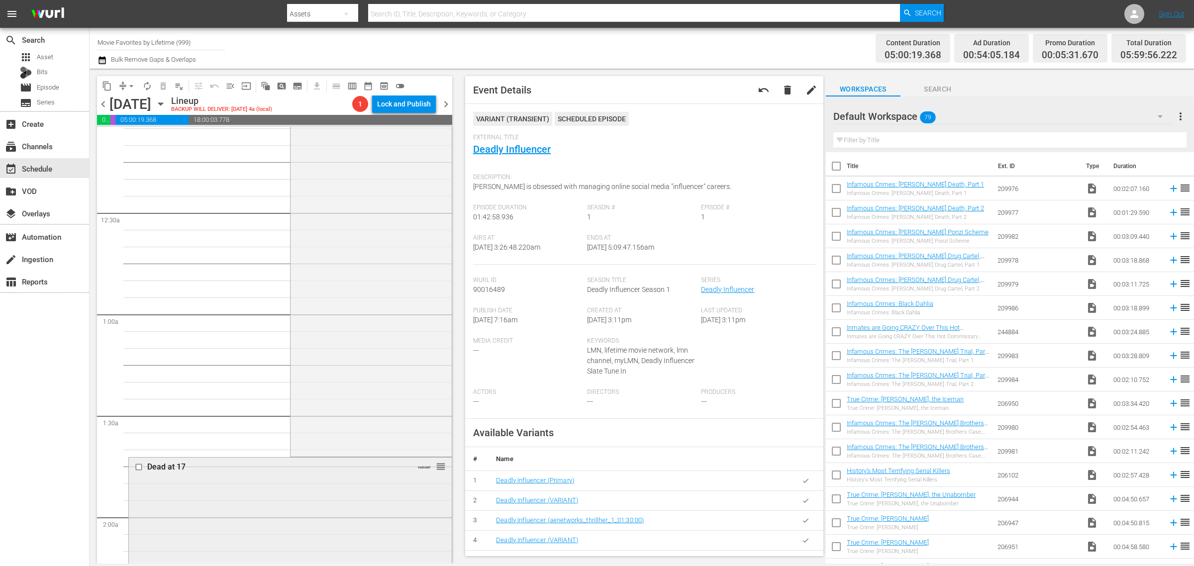
scroll to position [0, 0]
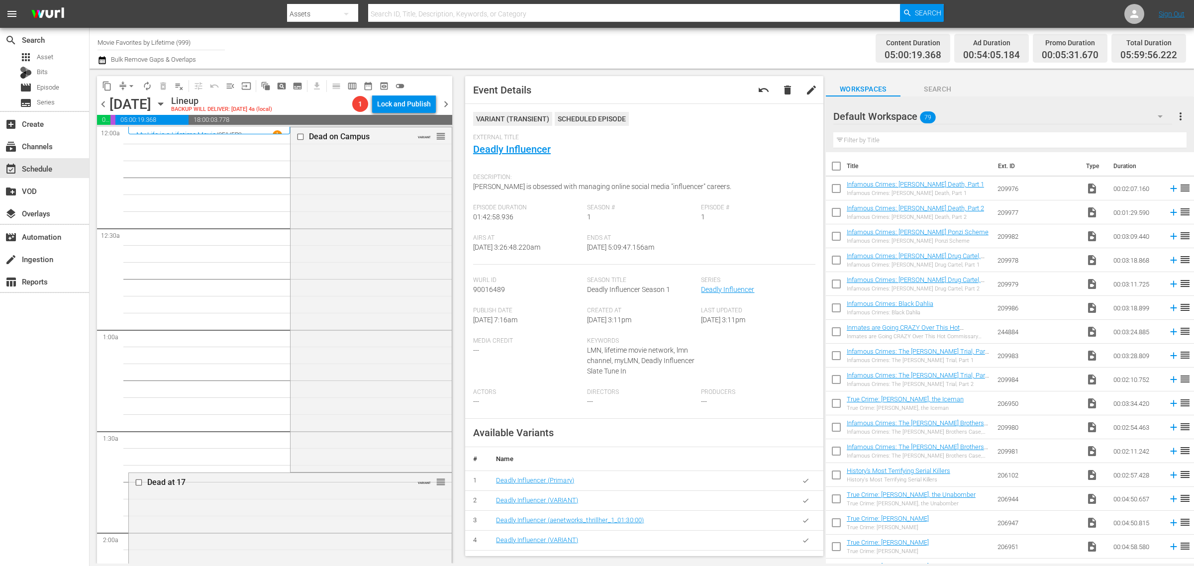
click at [600, 51] on div "Channel Title Movie Favorites by Lifetime (999) Bulk Remove Gaps & Overlaps" at bounding box center [395, 48] width 594 height 36
click at [567, 51] on div "Channel Title Movie Favorites by Lifetime (999) Bulk Remove Gaps & Overlaps" at bounding box center [395, 48] width 594 height 36
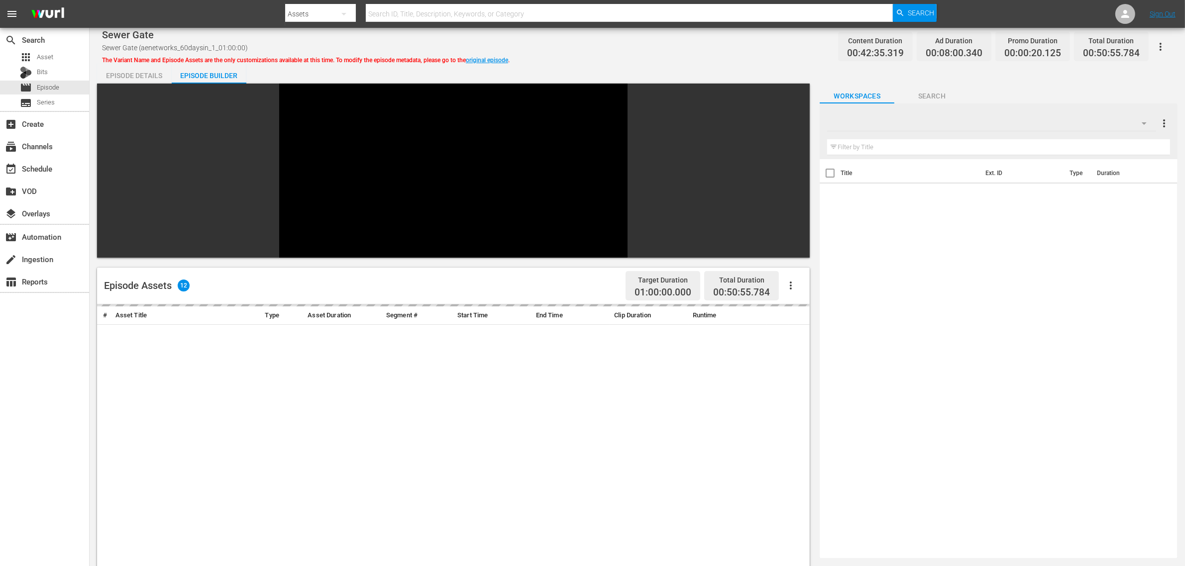
click at [616, 43] on div "Sewer Gate Sewer Gate (aenetworks_60daysin_1_01:00:00) The Variant Name and Epi…" at bounding box center [637, 46] width 1070 height 22
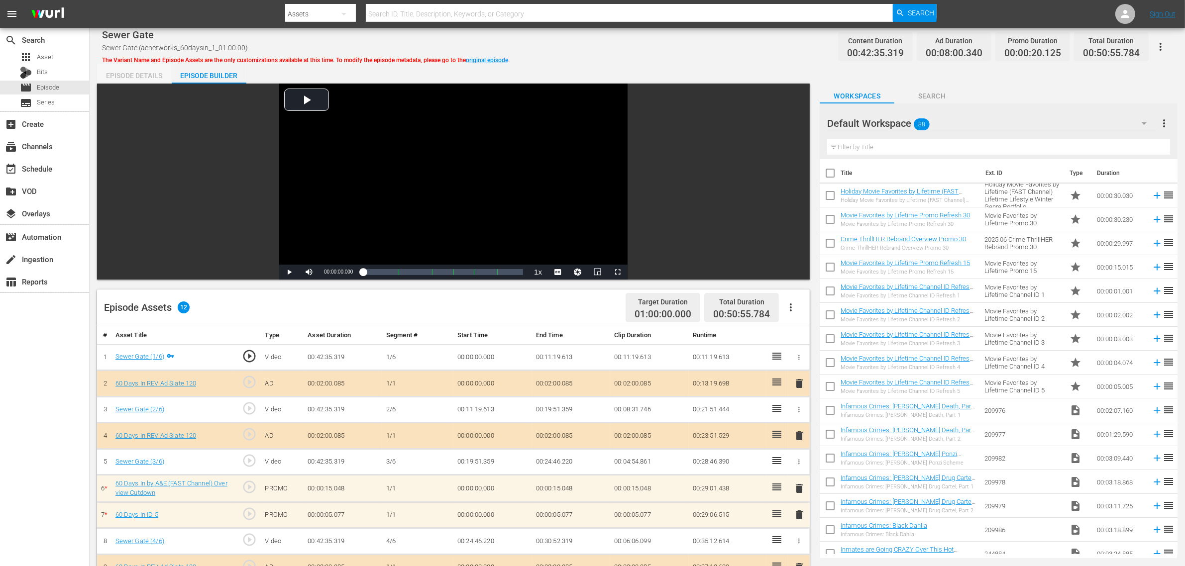
click at [132, 75] on div "Episode Details" at bounding box center [134, 76] width 75 height 24
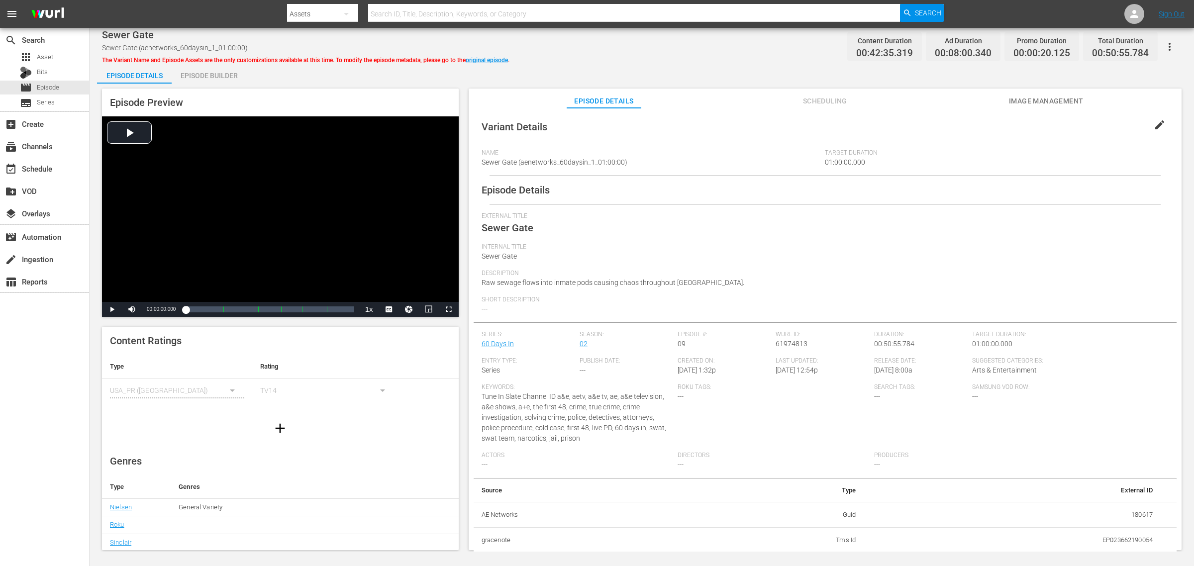
click at [728, 40] on div "Sewer Gate Sewer Gate (aenetworks_60daysin_1_01:00:00) The Variant Name and Epi…" at bounding box center [642, 46] width 1080 height 22
click at [831, 98] on span "Scheduling" at bounding box center [825, 101] width 75 height 12
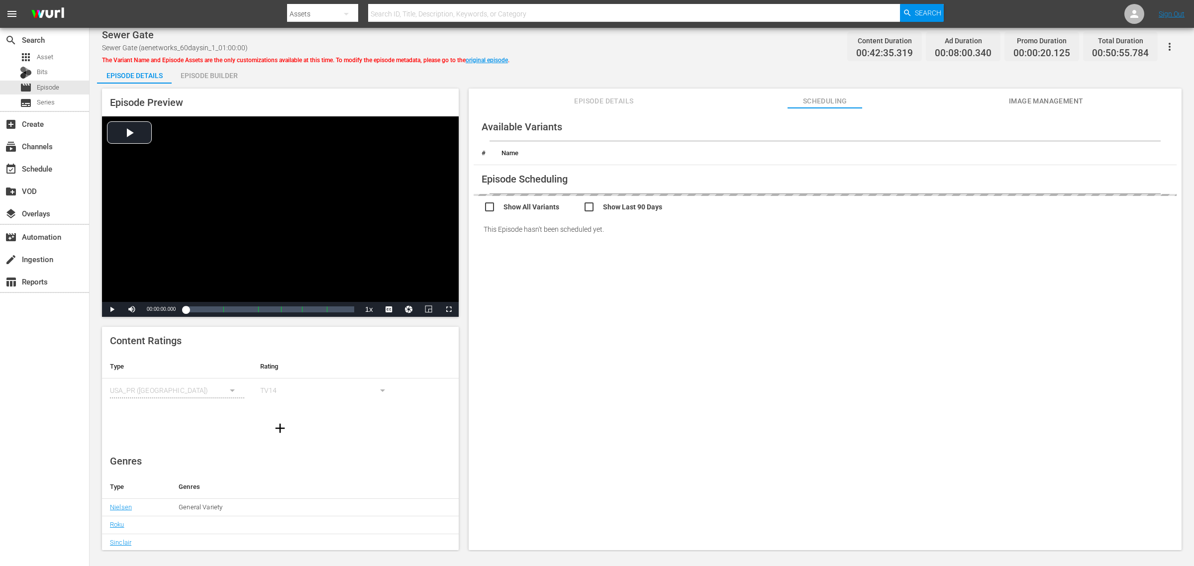
click at [733, 57] on div "Sewer Gate Sewer Gate (aenetworks_60daysin_1_01:00:00) The Variant Name and Epi…" at bounding box center [642, 46] width 1080 height 22
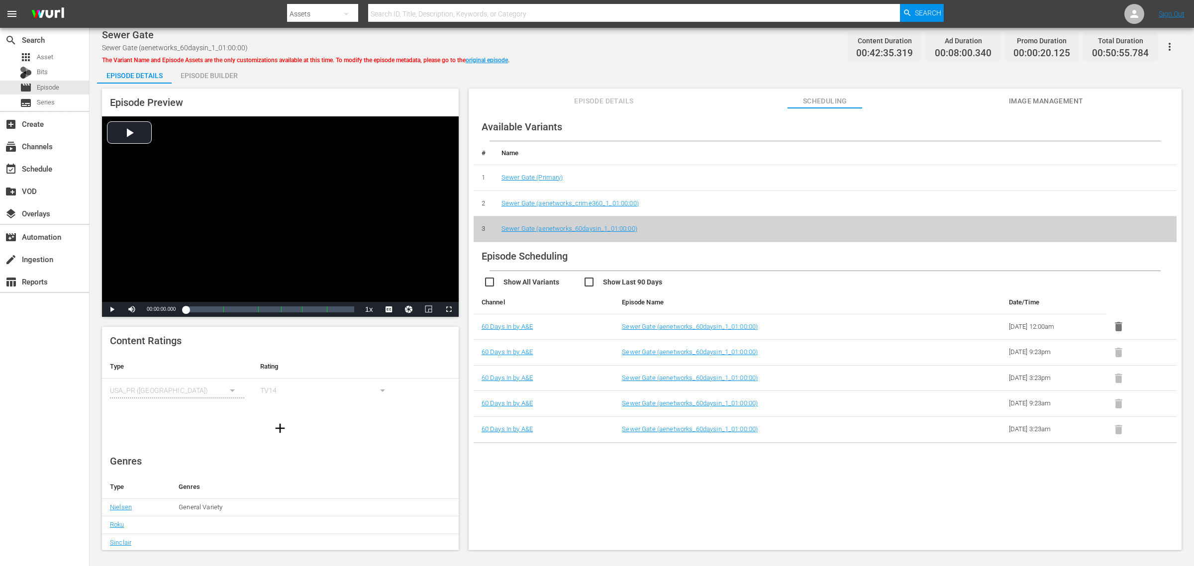
drag, startPoint x: 999, startPoint y: 431, endPoint x: 944, endPoint y: 403, distance: 61.6
click at [944, 404] on tbody "60 Days In by A&E Sewer Gate (aenetworks_60daysin_1_01:00:00) 2025-10-01 12:00a…" at bounding box center [825, 378] width 703 height 129
click at [938, 453] on div "Available Variants # Name 1 Sewer Gate (Primary) 2 Sewer Gate (aenetworks_crime…" at bounding box center [825, 334] width 713 height 452
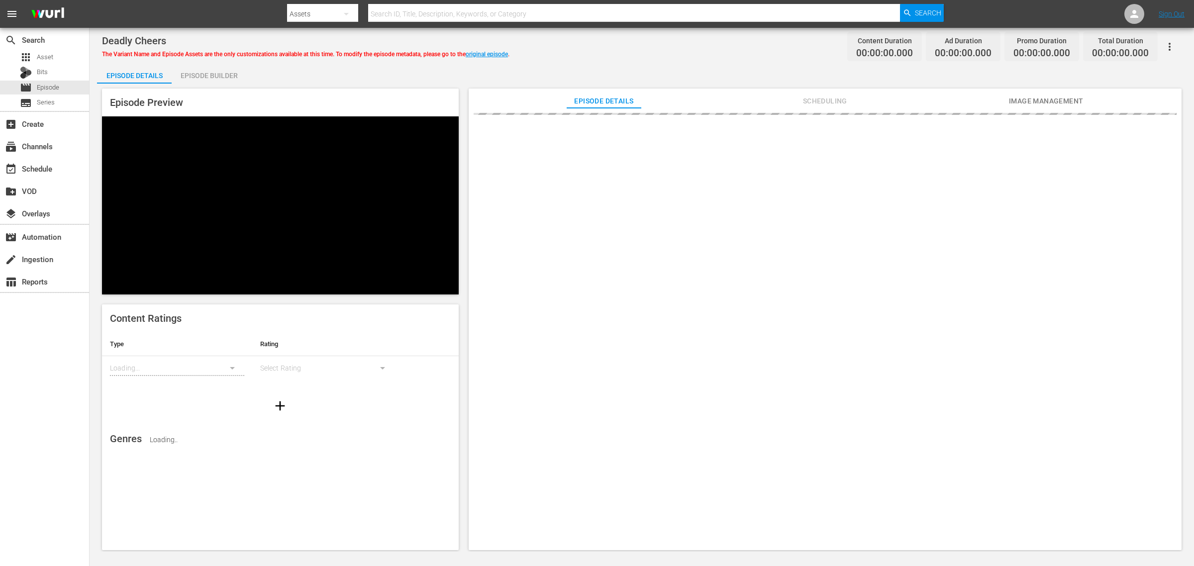
click at [595, 46] on div "Deadly Cheers The Variant Name and Episode Assets are the only customizations a…" at bounding box center [642, 46] width 1080 height 22
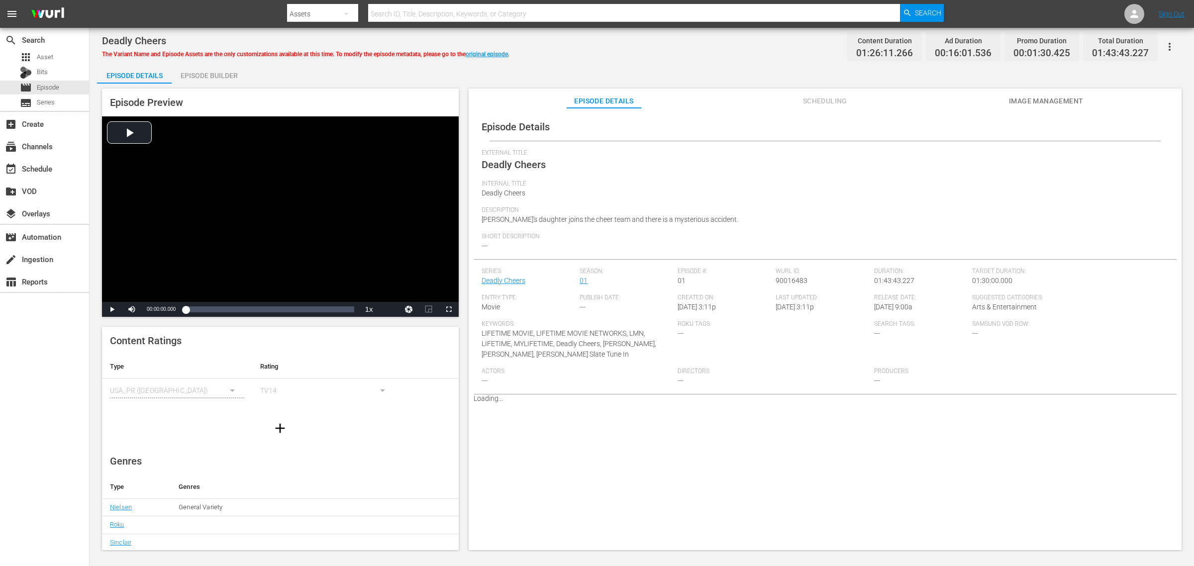
click at [955, 96] on span "Image Management" at bounding box center [1046, 101] width 75 height 12
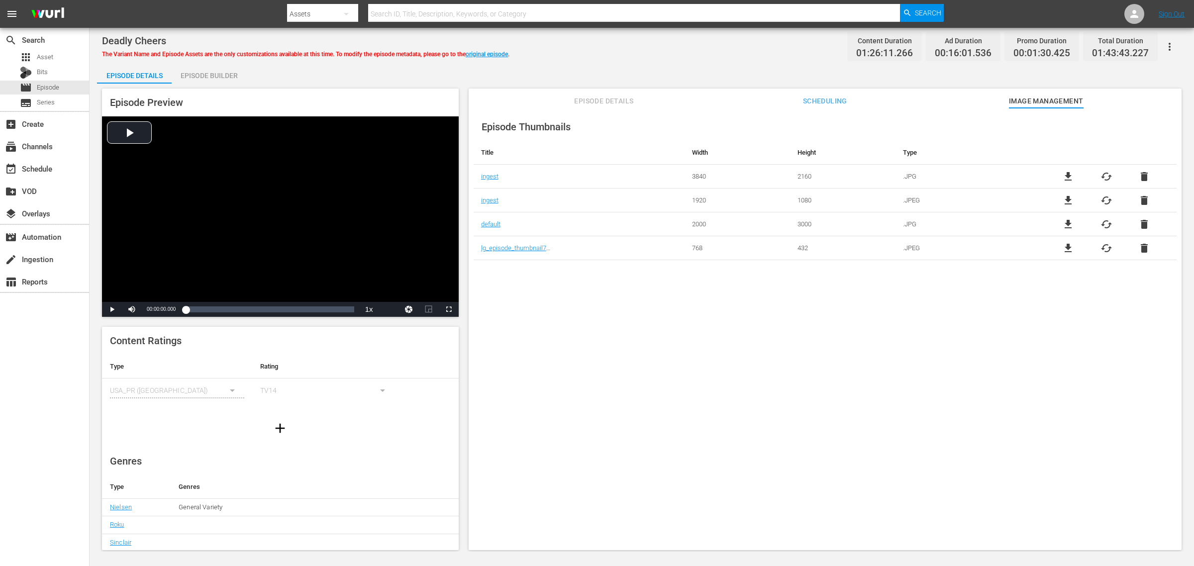
click at [577, 46] on div "Deadly Cheers The Variant Name and Episode Assets are the only customizations a…" at bounding box center [642, 46] width 1080 height 22
click at [227, 72] on div "Episode Builder" at bounding box center [209, 76] width 75 height 24
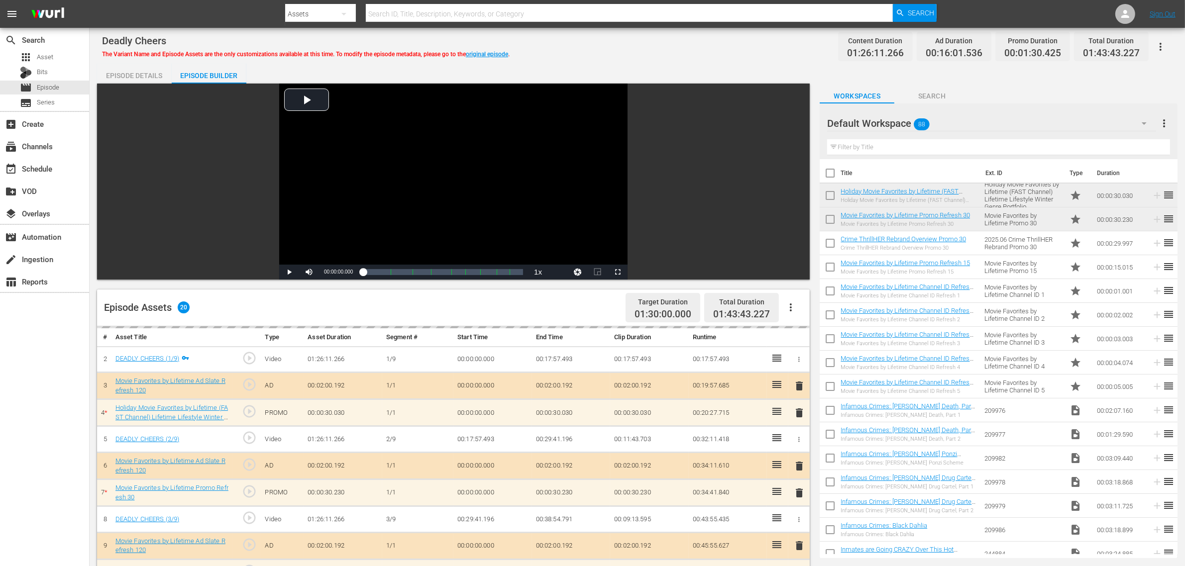
click at [707, 48] on div "Deadly Cheers The Variant Name and Episode Assets are the only customizations a…" at bounding box center [637, 46] width 1070 height 22
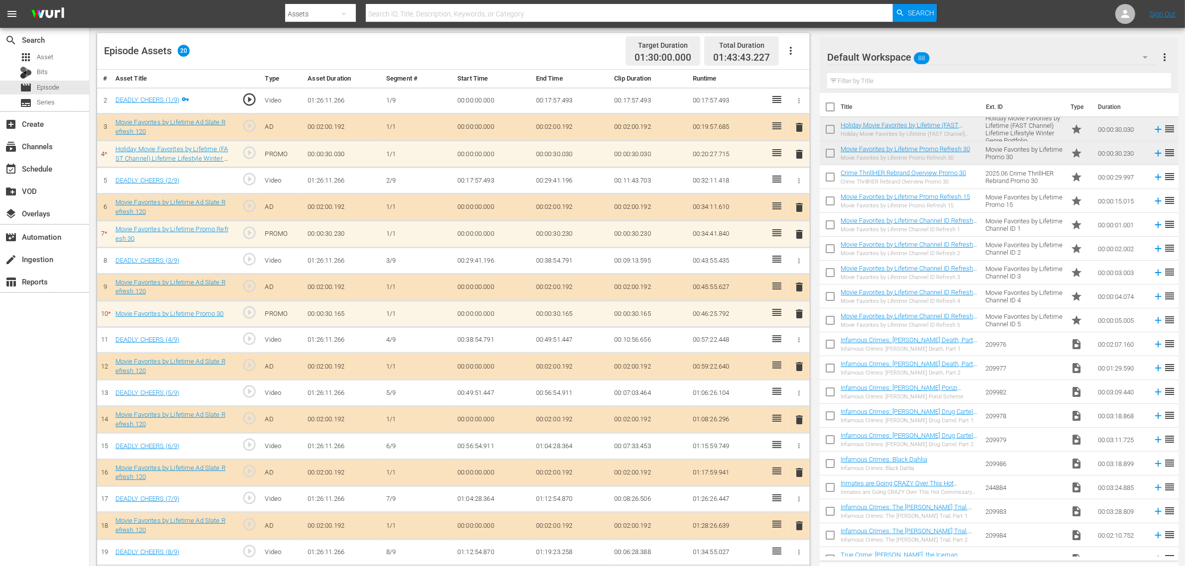
scroll to position [321, 0]
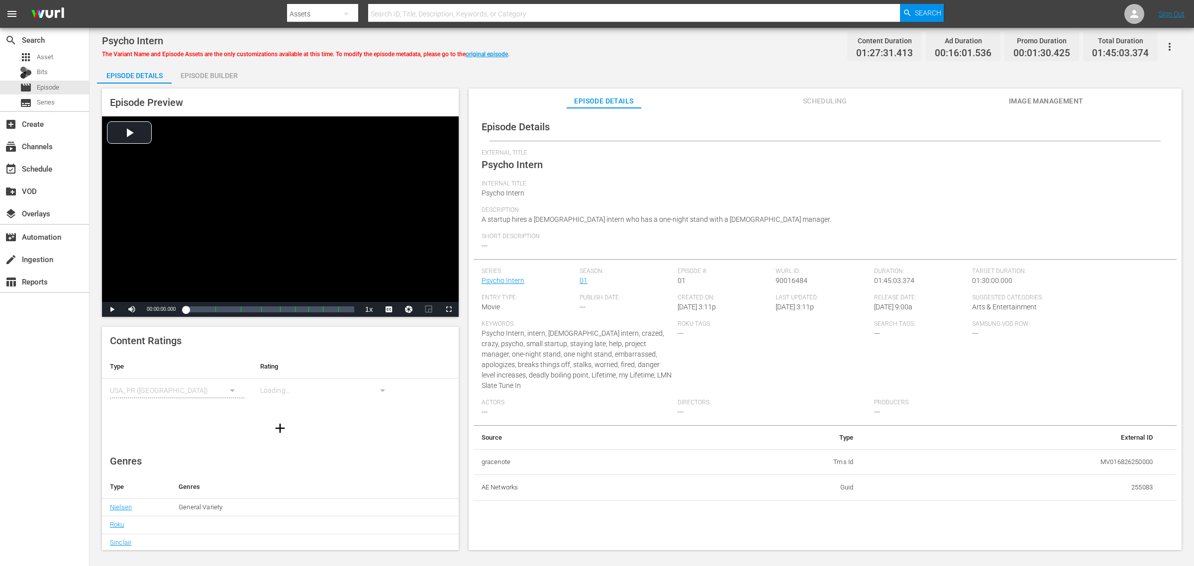
click at [955, 96] on span "Image Management" at bounding box center [1046, 101] width 75 height 12
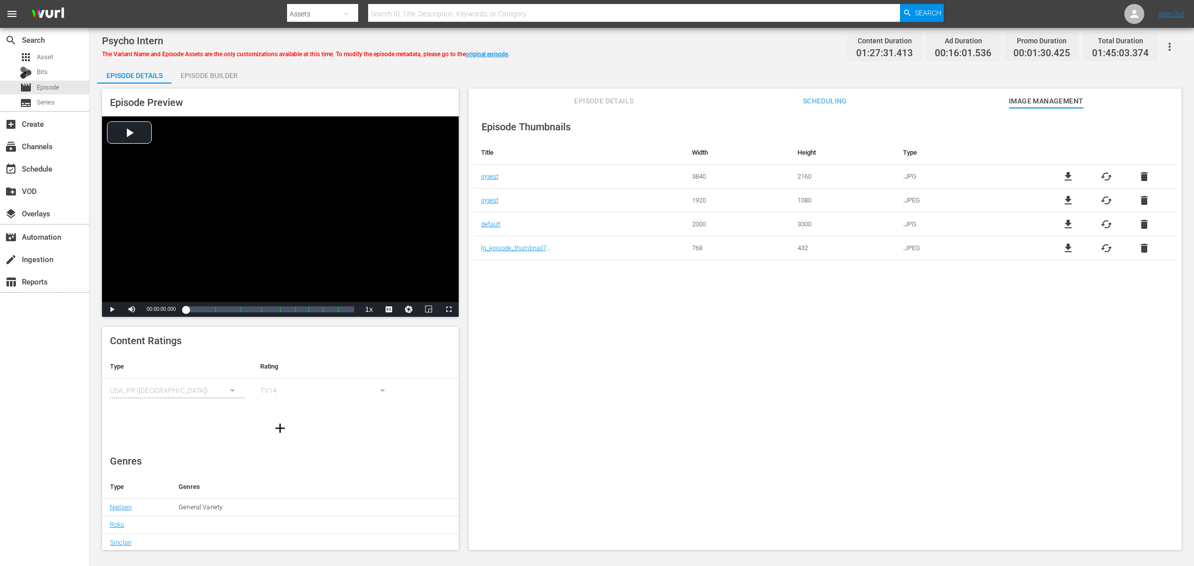
click at [209, 79] on div "Episode Builder" at bounding box center [209, 76] width 75 height 24
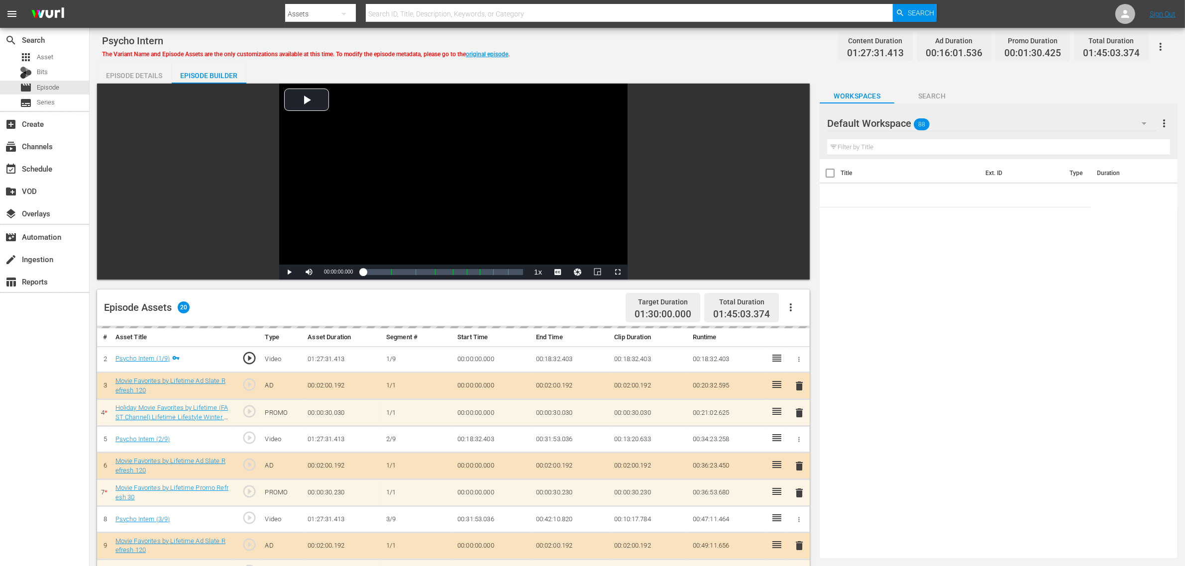
click at [588, 46] on div "Psycho Intern The Variant Name and Episode Assets are the only customizations a…" at bounding box center [637, 46] width 1070 height 22
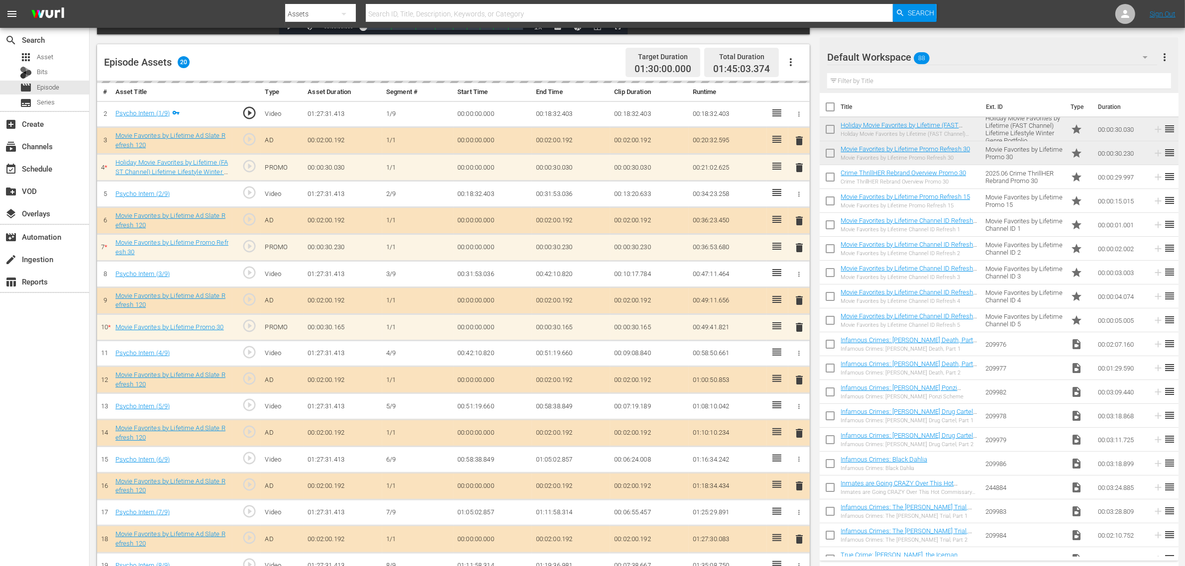
scroll to position [311, 0]
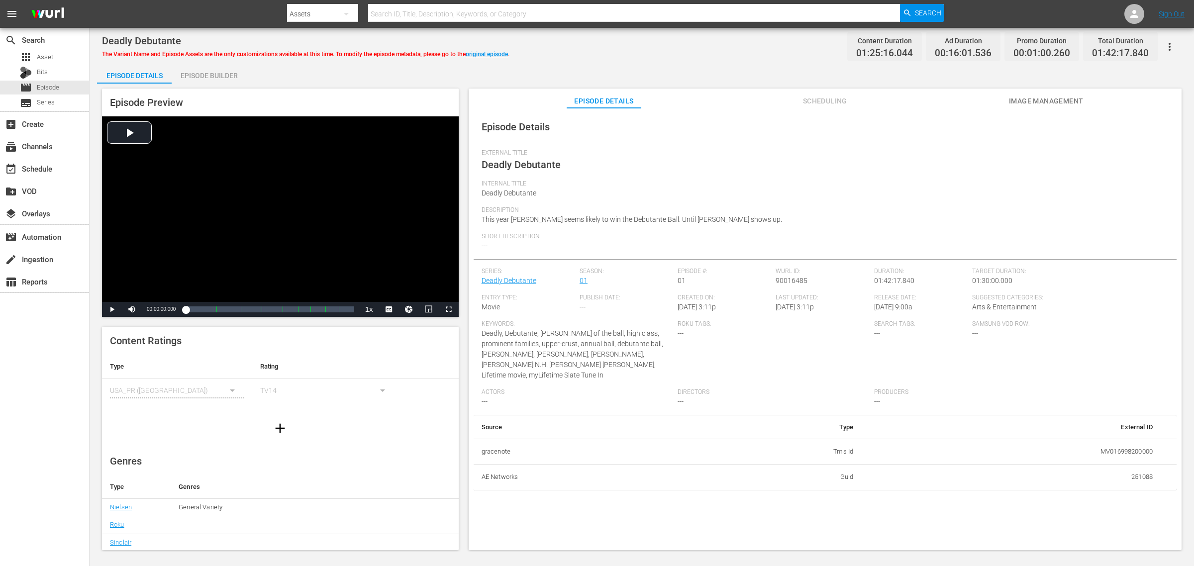
click at [955, 98] on span "Image Management" at bounding box center [1046, 101] width 75 height 12
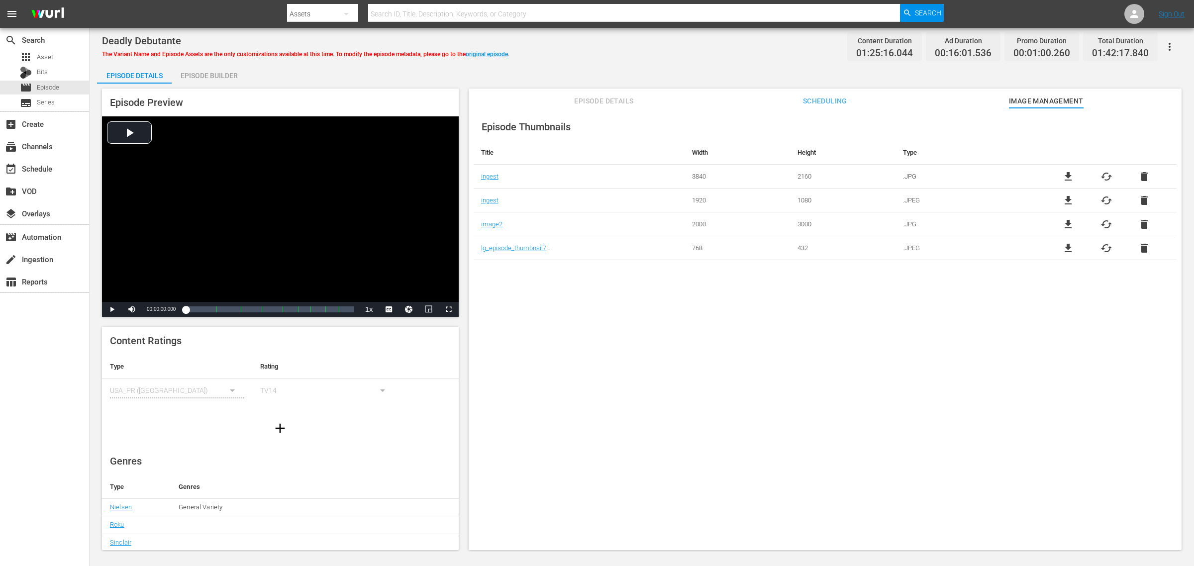
drag, startPoint x: 195, startPoint y: 73, endPoint x: 217, endPoint y: 72, distance: 22.9
click at [195, 73] on div "Episode Builder" at bounding box center [209, 76] width 75 height 24
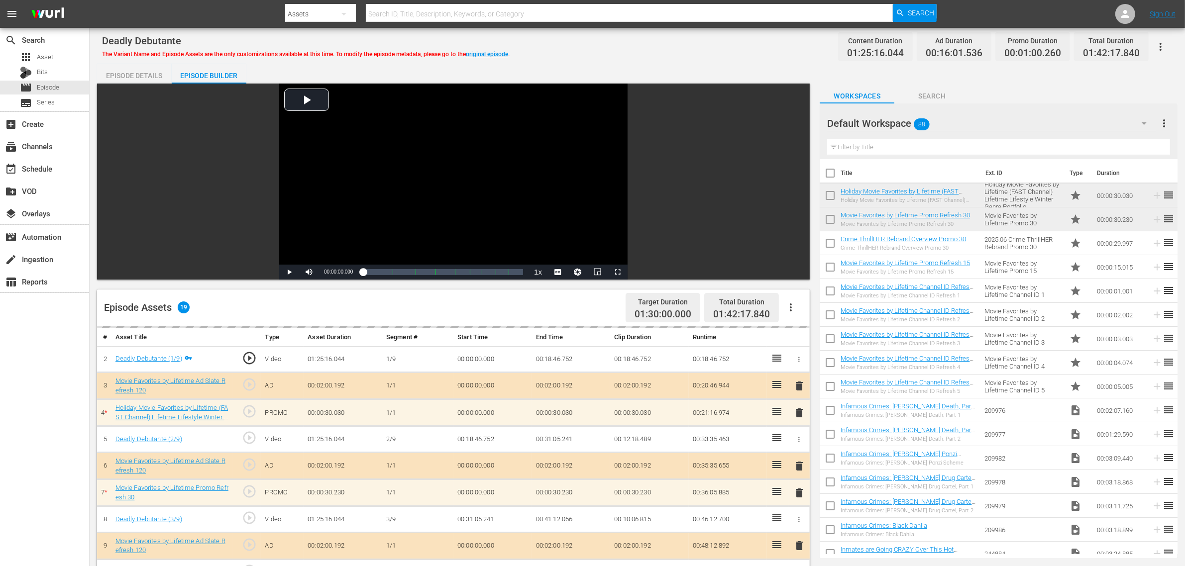
click at [636, 45] on div "Deadly Debutante The Variant Name and Episode Assets are the only customization…" at bounding box center [637, 46] width 1070 height 22
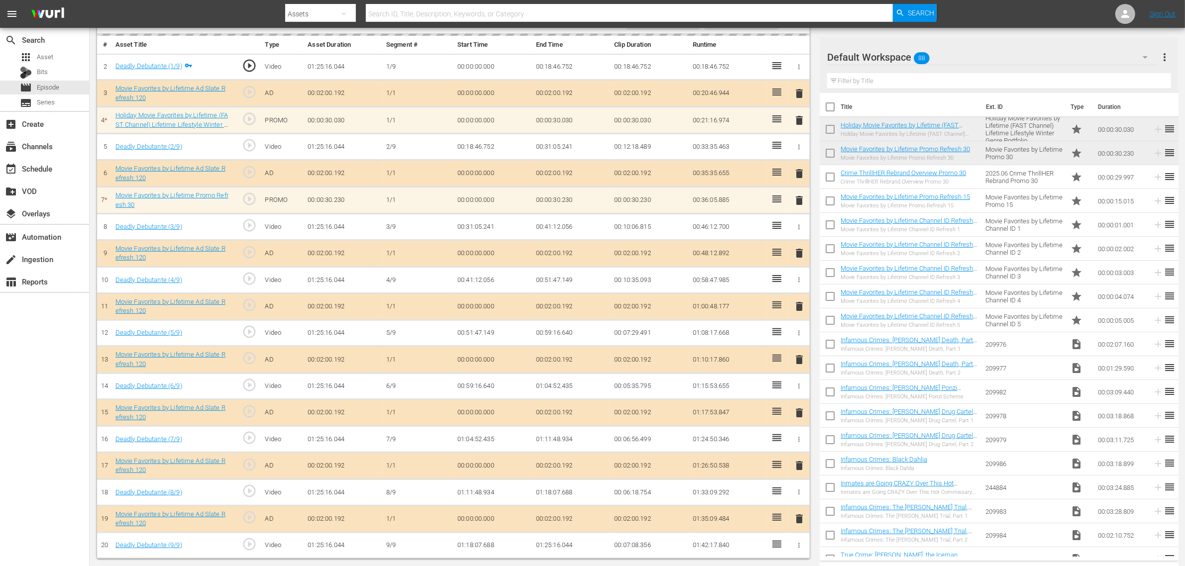
scroll to position [297, 0]
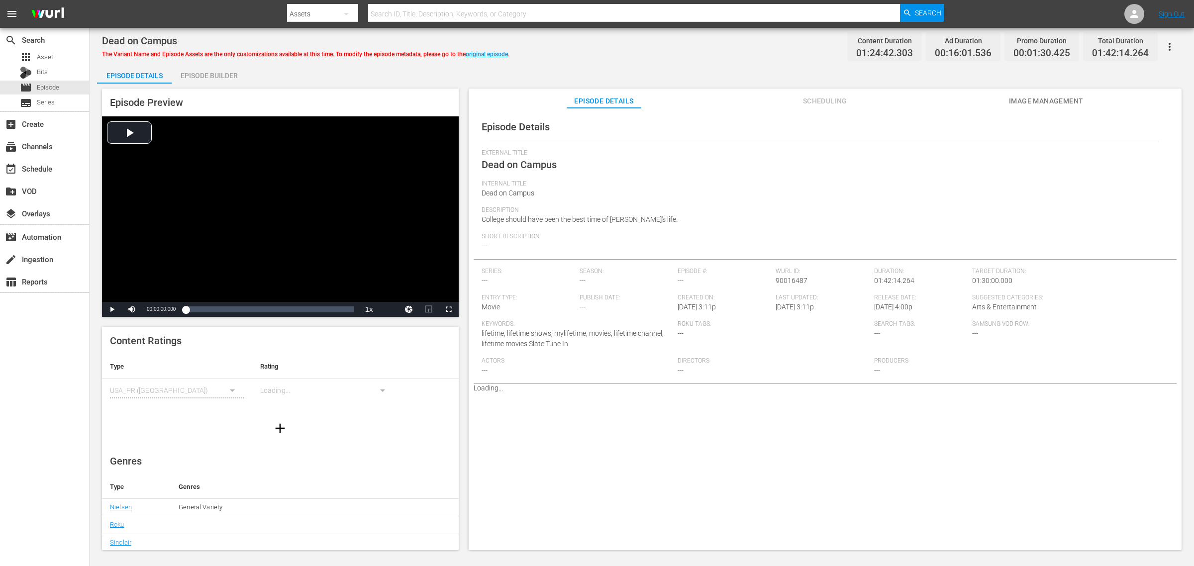
click at [617, 51] on div "Dead on Campus The Variant Name and Episode Assets are the only customizations …" at bounding box center [642, 46] width 1080 height 22
click at [637, 56] on div "Dead on Campus The Variant Name and Episode Assets are the only customizations …" at bounding box center [642, 46] width 1080 height 22
click at [955, 102] on span "Image Management" at bounding box center [1046, 101] width 75 height 12
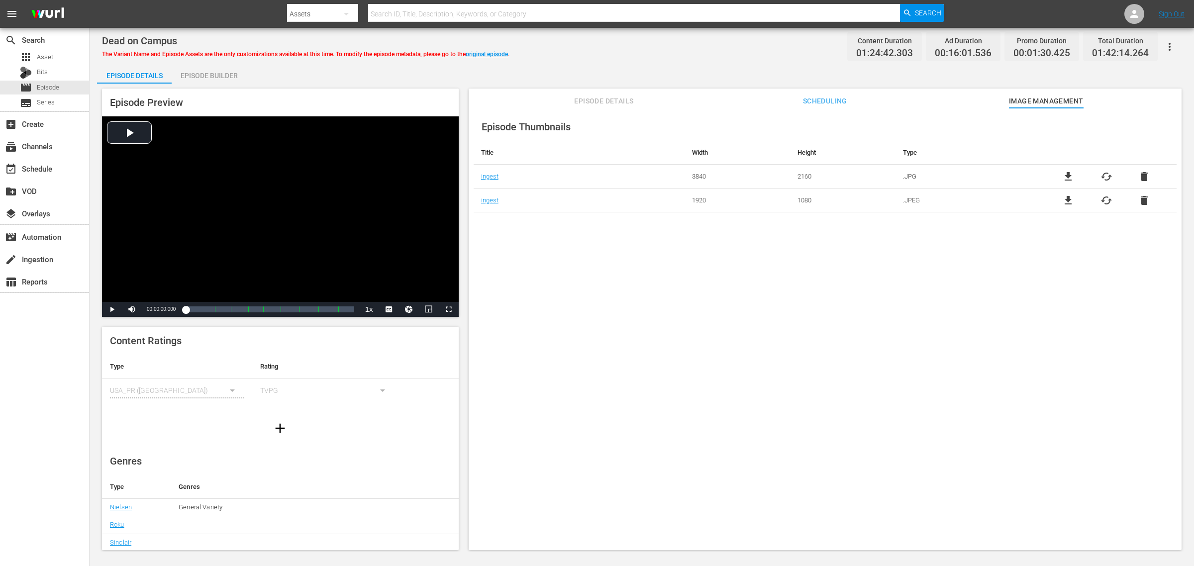
click at [642, 51] on div "Dead on Campus The Variant Name and Episode Assets are the only customizations …" at bounding box center [642, 46] width 1080 height 22
click at [413, 76] on div "Episode Details Episode Builder Episode Preview Video Player is loading. Play V…" at bounding box center [642, 311] width 1090 height 495
